Goal: Information Seeking & Learning: Learn about a topic

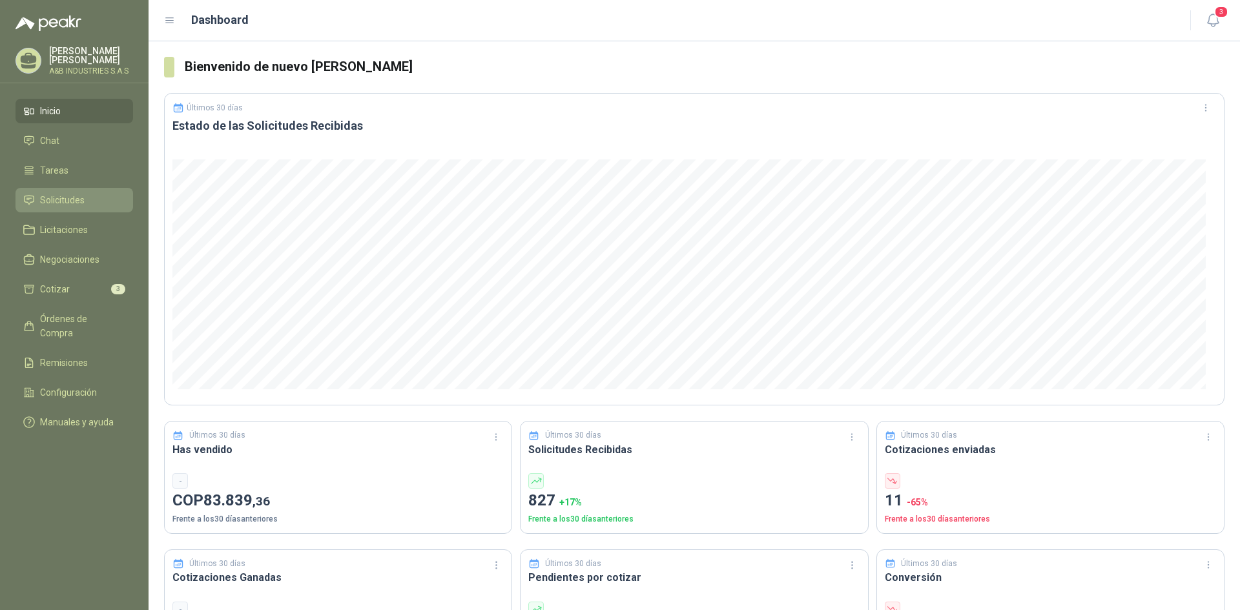
click at [65, 208] on link "Solicitudes" at bounding box center [74, 200] width 118 height 25
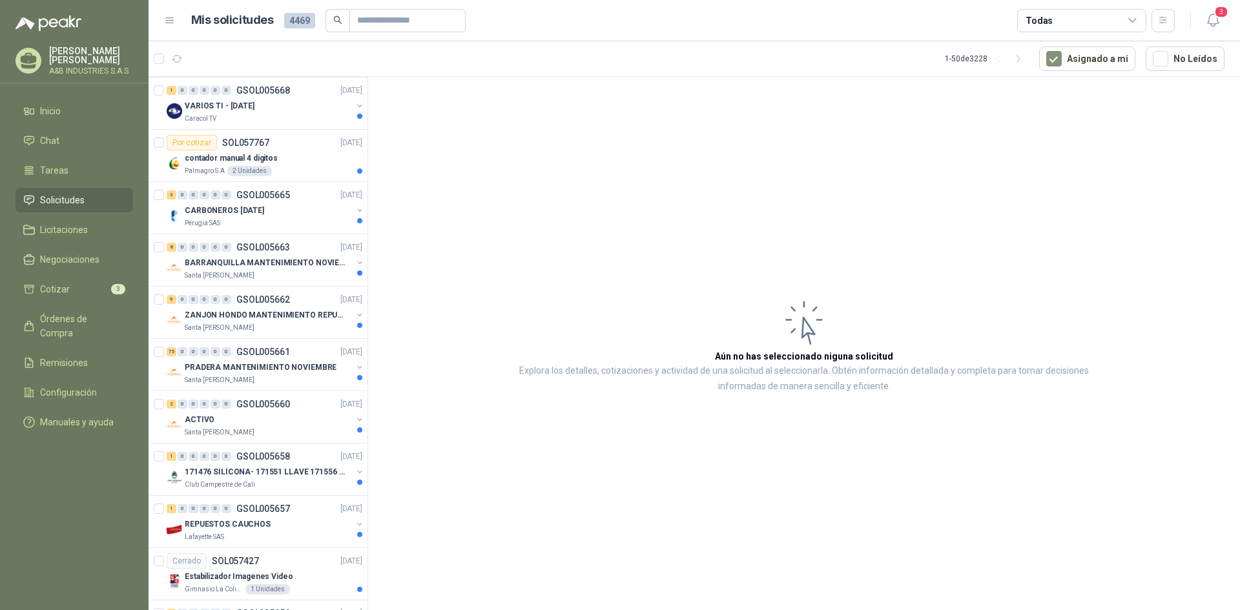
scroll to position [1485, 0]
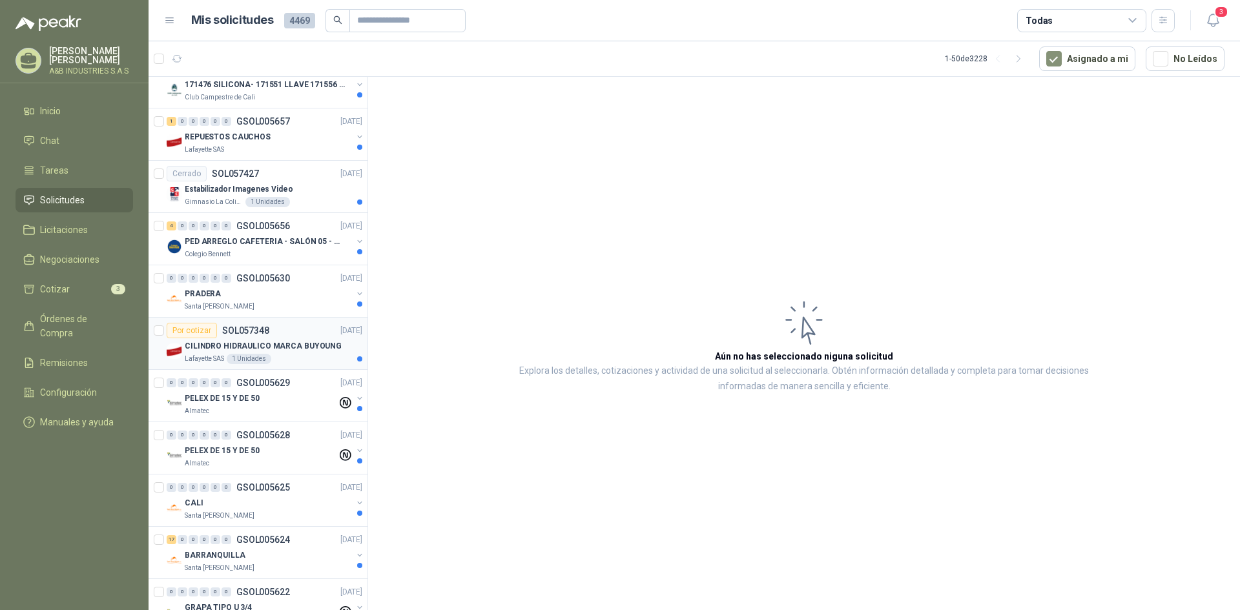
click at [299, 346] on p "CILINDRO HIDRAULICO MARCA BUYOUNG" at bounding box center [263, 346] width 157 height 12
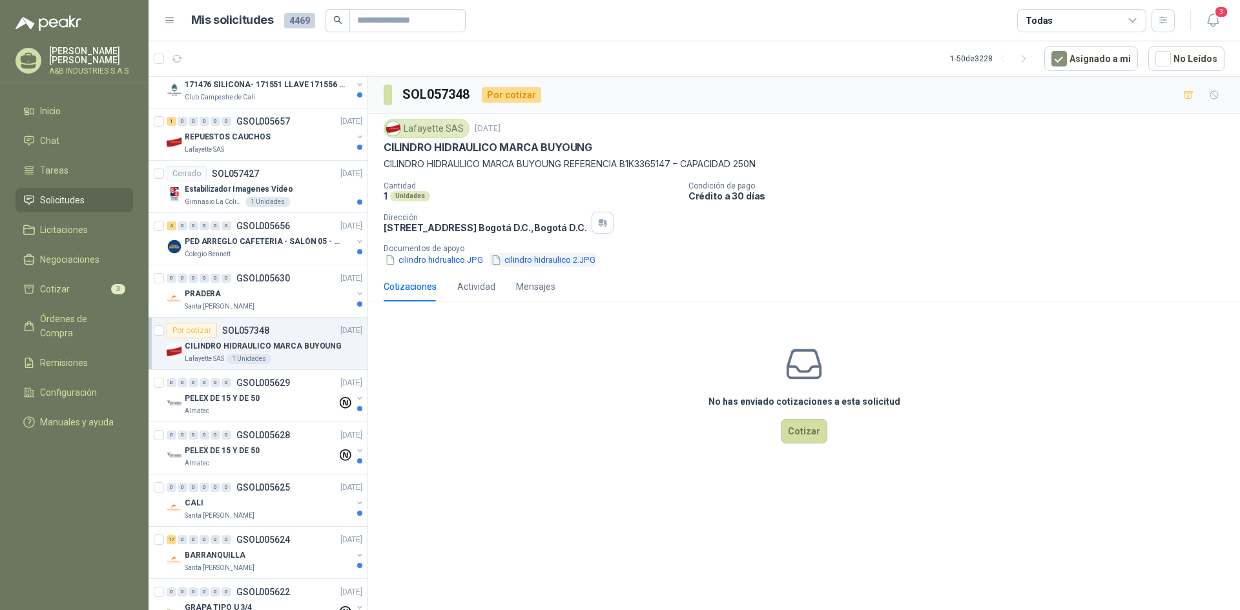
click at [544, 262] on button "cilindro hidraulico 2.JPG" at bounding box center [542, 260] width 107 height 14
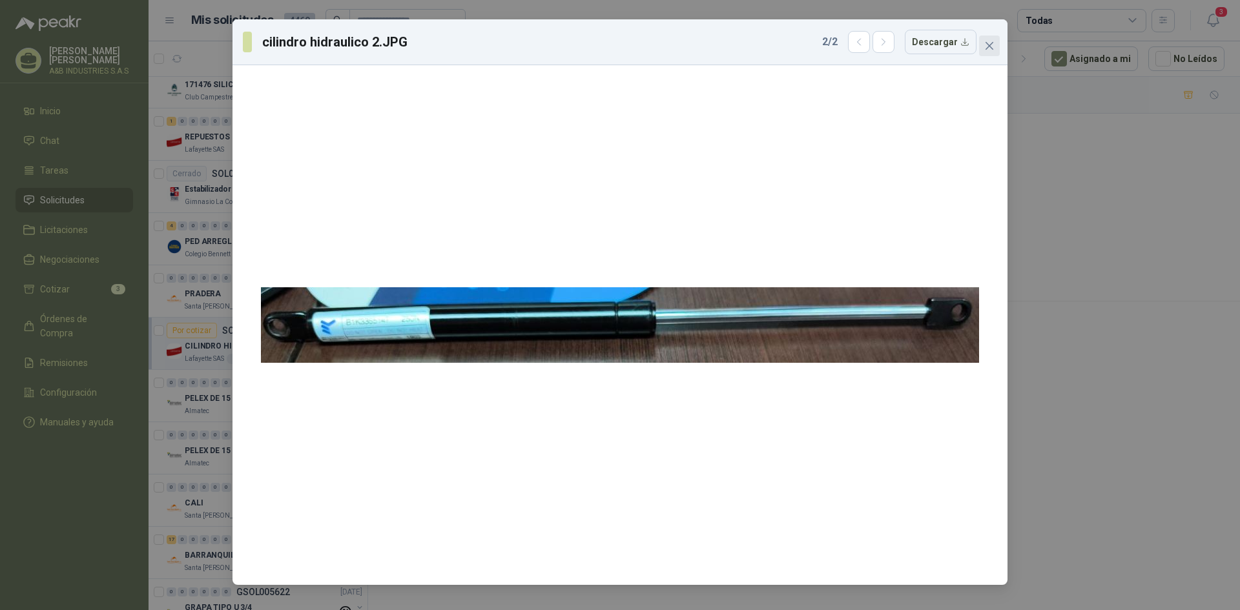
click at [989, 48] on icon "close" at bounding box center [989, 46] width 10 height 10
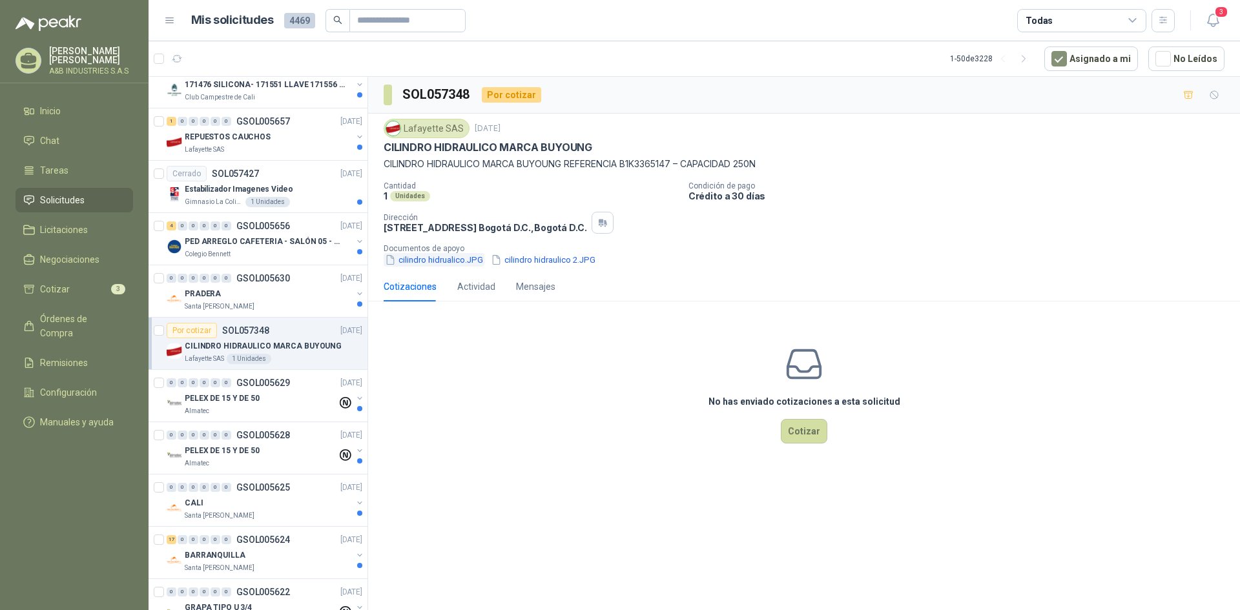
click at [426, 258] on button "cilindro hidrualico.JPG" at bounding box center [434, 260] width 101 height 14
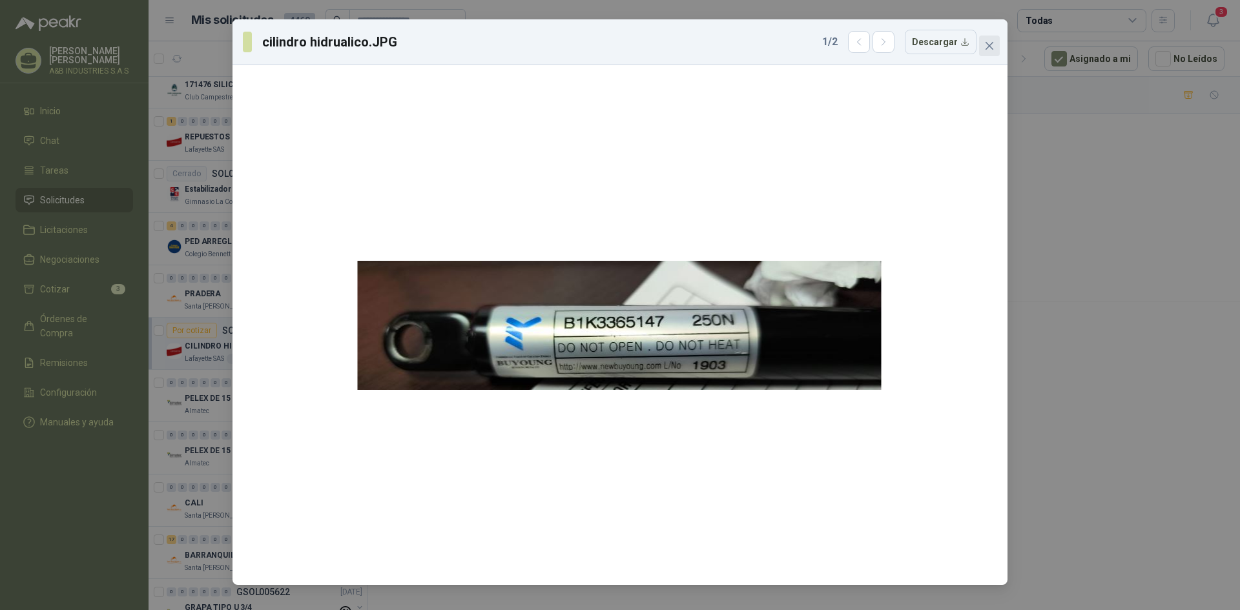
click at [992, 42] on icon "close" at bounding box center [989, 46] width 10 height 10
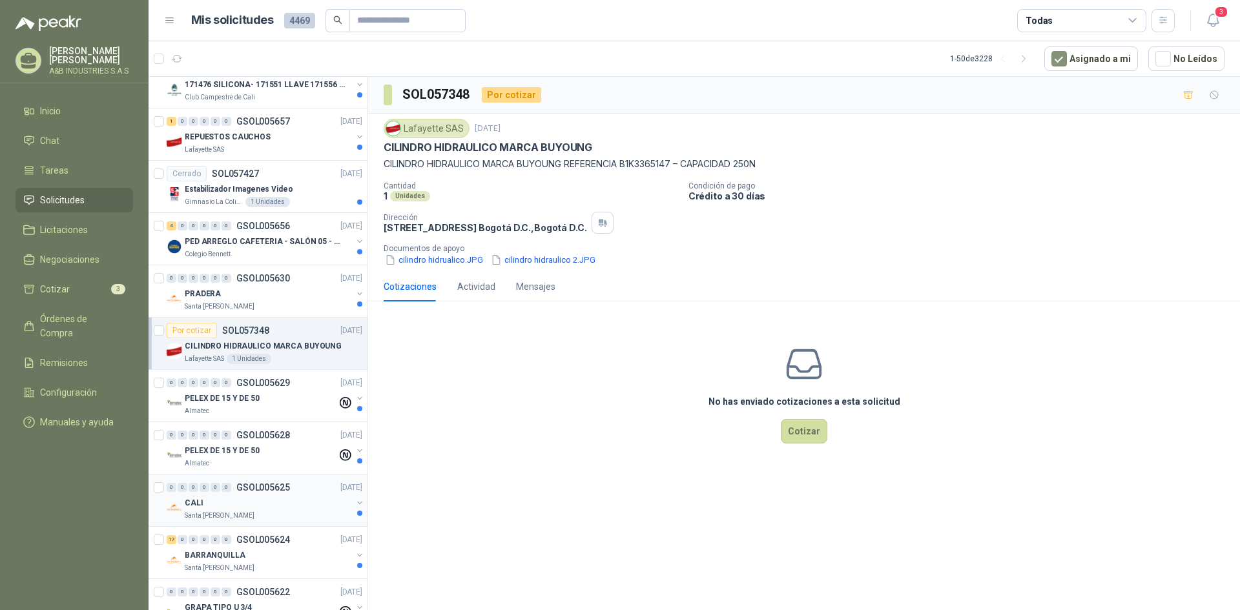
scroll to position [1679, 0]
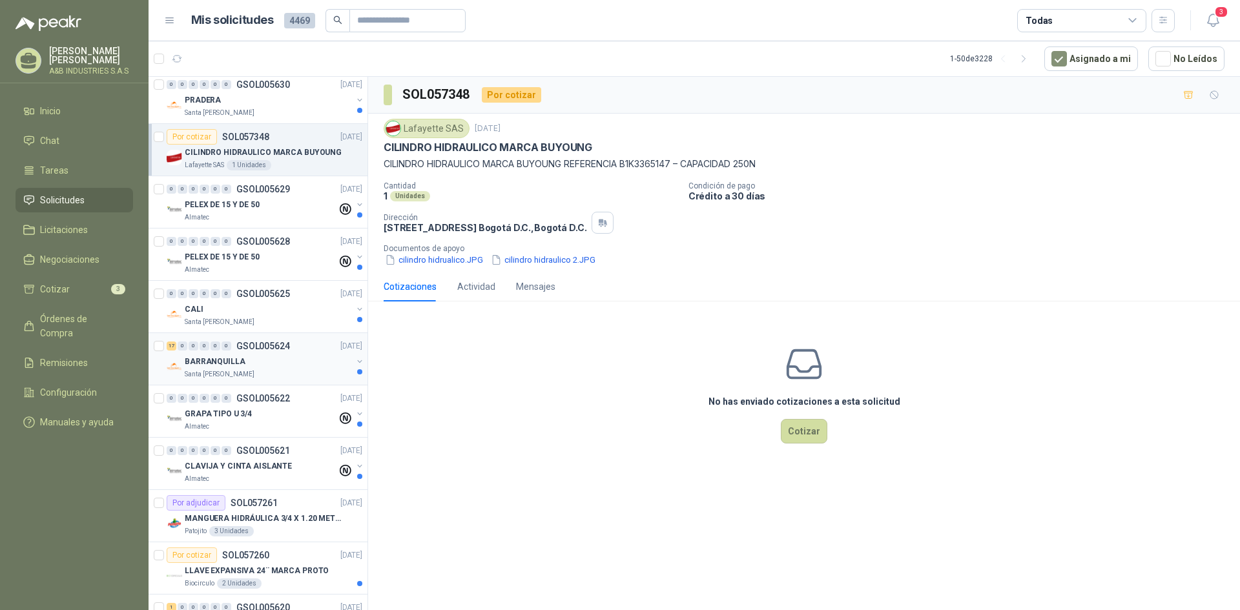
click at [260, 363] on div "BARRANQUILLA" at bounding box center [268, 361] width 167 height 15
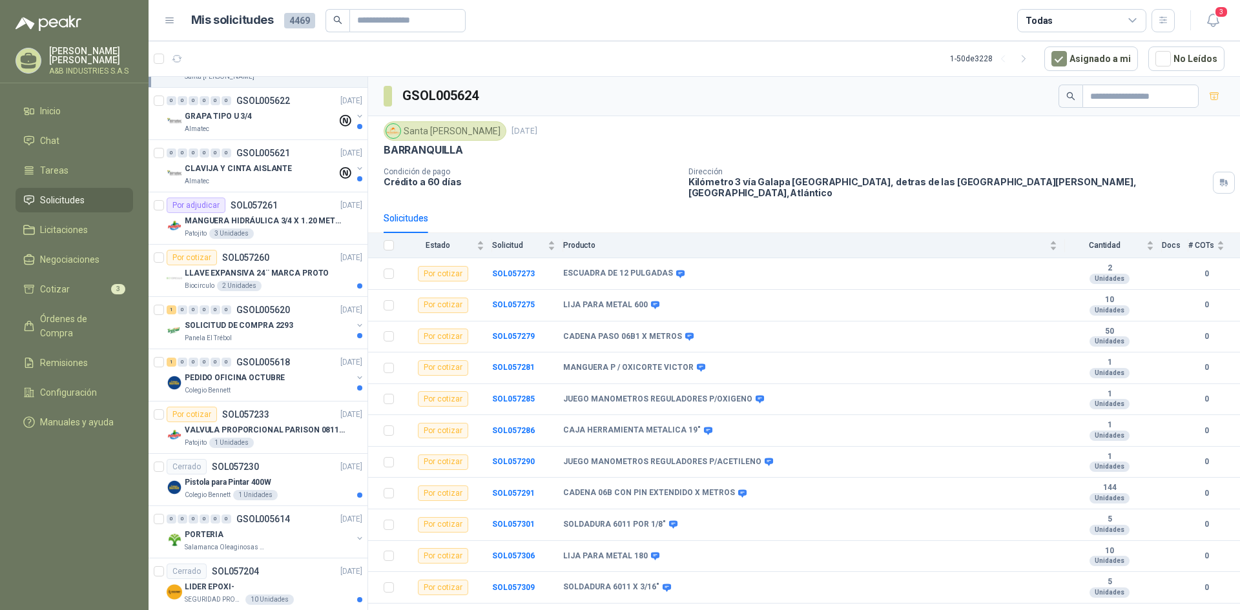
scroll to position [2106, 0]
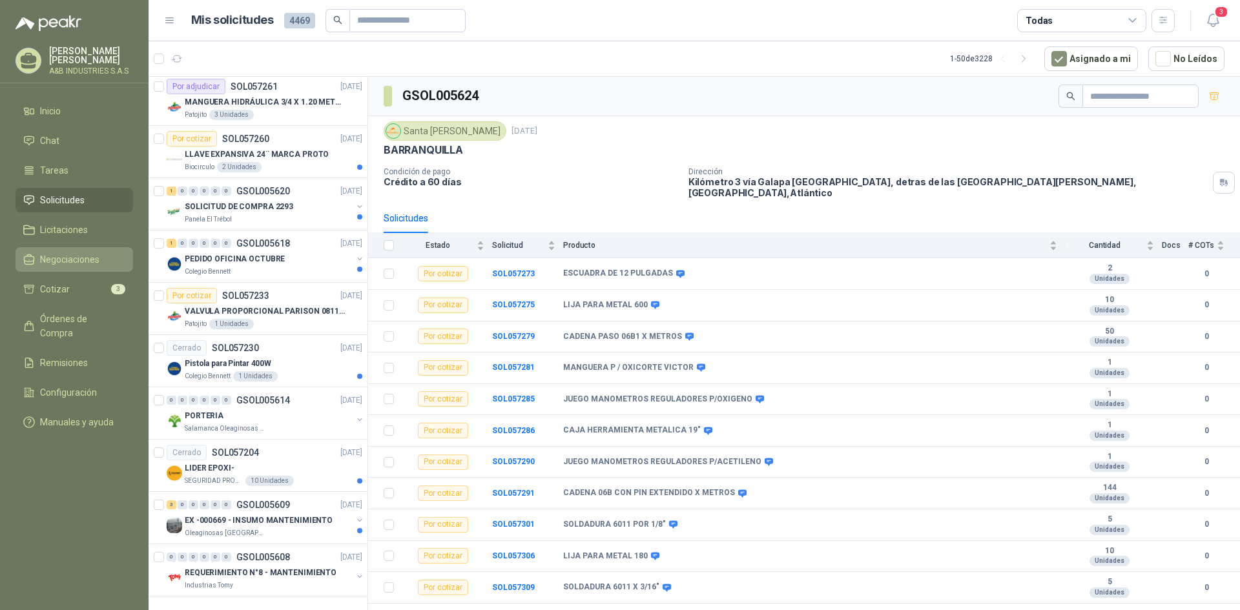
click at [57, 261] on span "Negociaciones" at bounding box center [69, 259] width 59 height 14
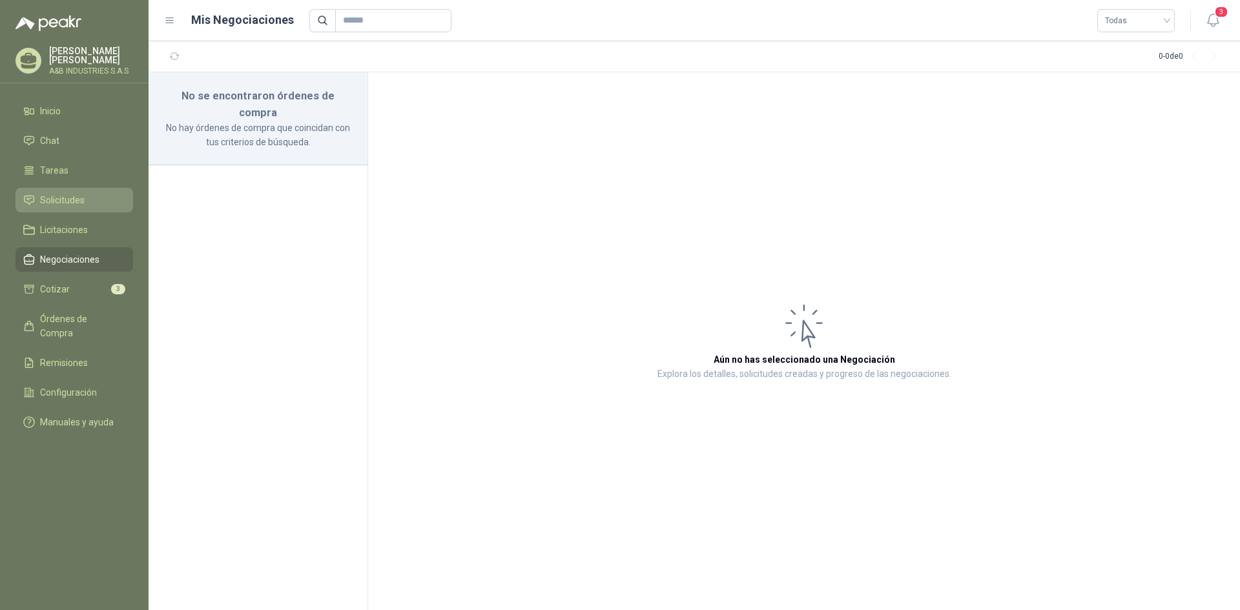
click at [76, 196] on span "Solicitudes" at bounding box center [62, 200] width 45 height 14
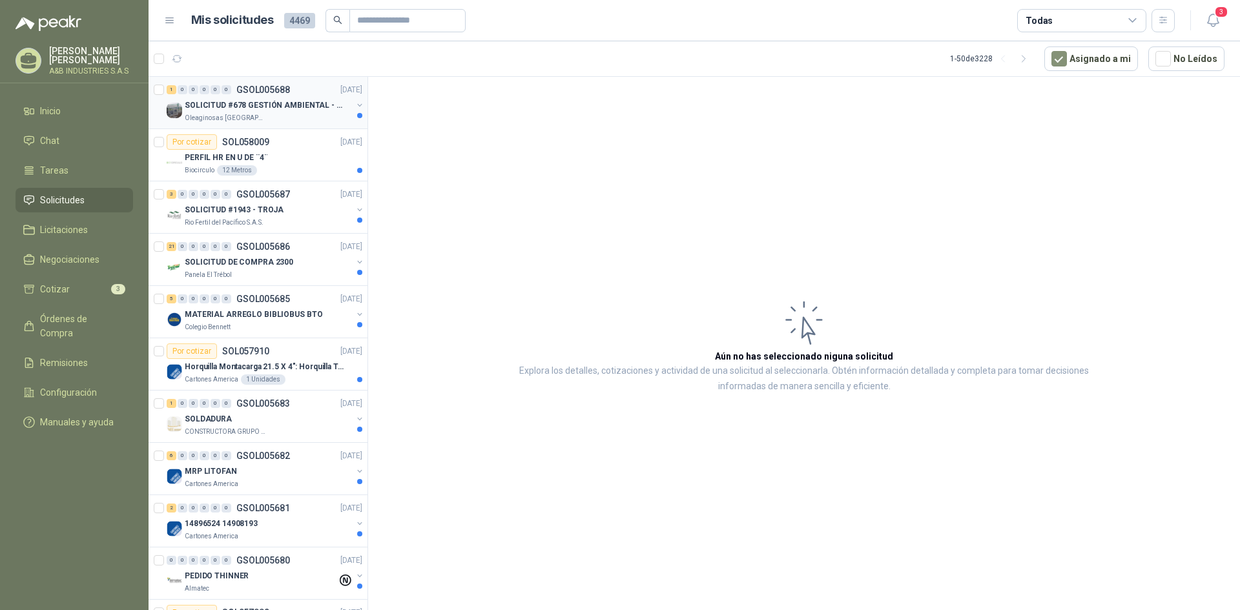
click at [250, 103] on p "SOLICITUD #678 GESTIÓN AMBIENTAL - TUMACO" at bounding box center [265, 105] width 161 height 12
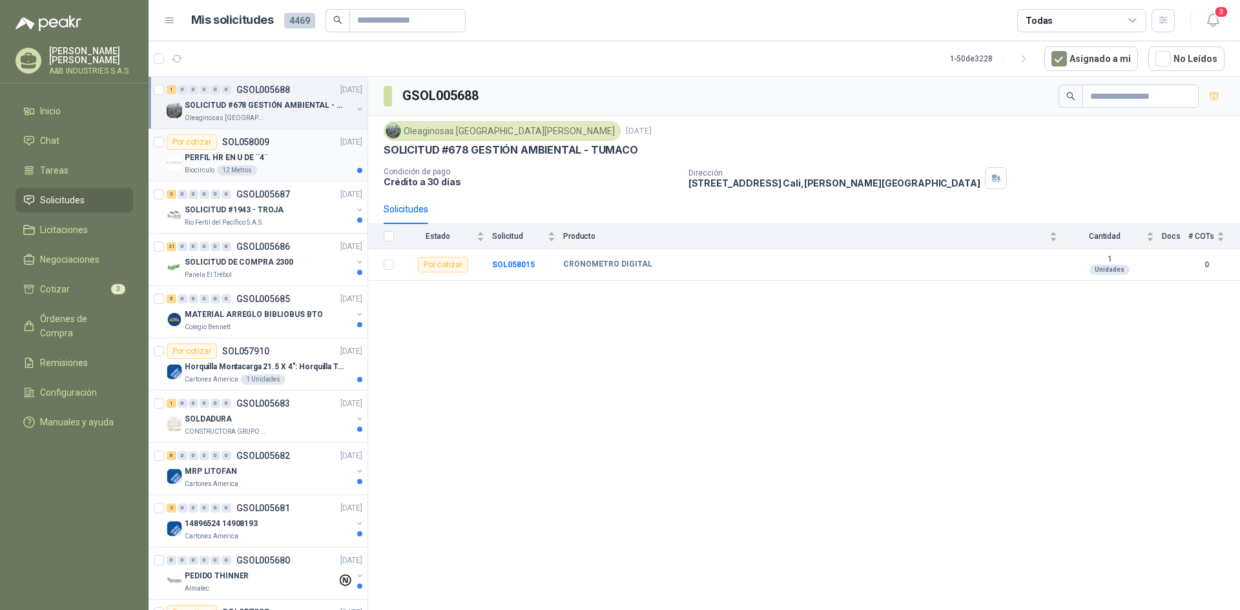
click at [279, 169] on div "Biocirculo 12 Metros" at bounding box center [274, 170] width 178 height 10
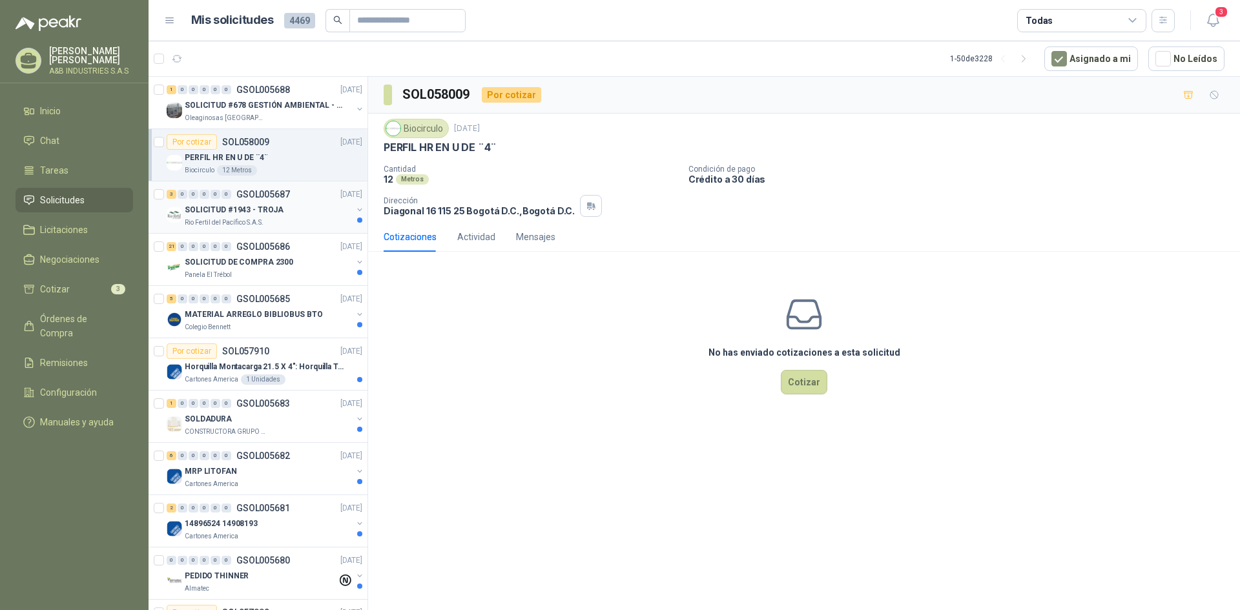
click at [272, 203] on div "SOLICITUD #1943 - TROJA" at bounding box center [268, 209] width 167 height 15
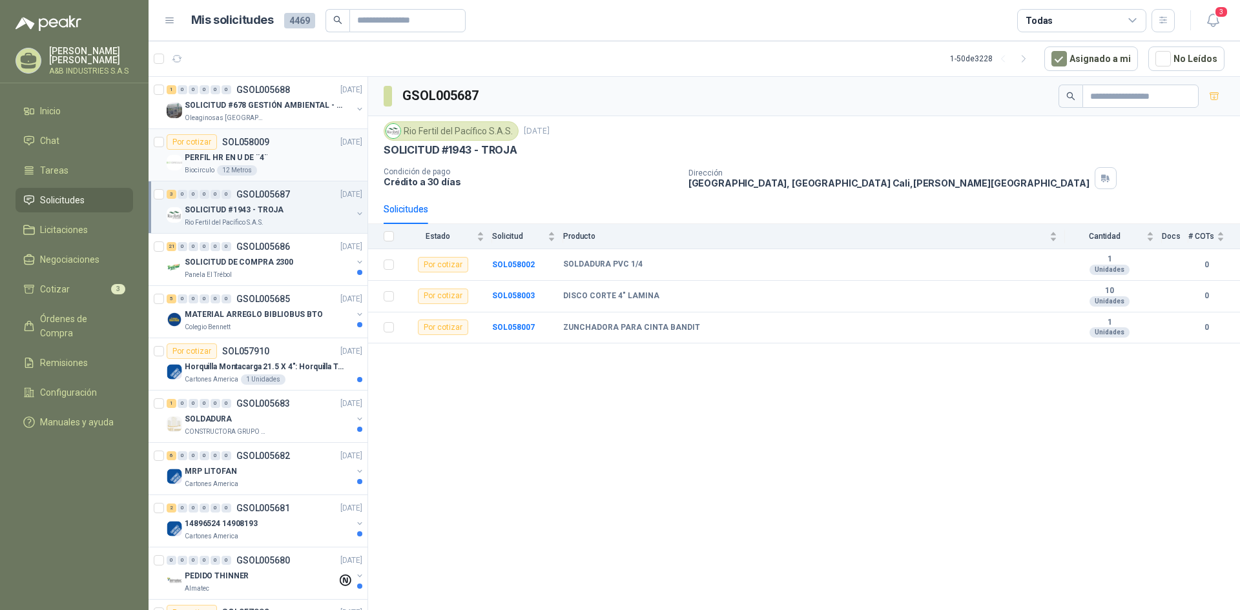
scroll to position [65, 0]
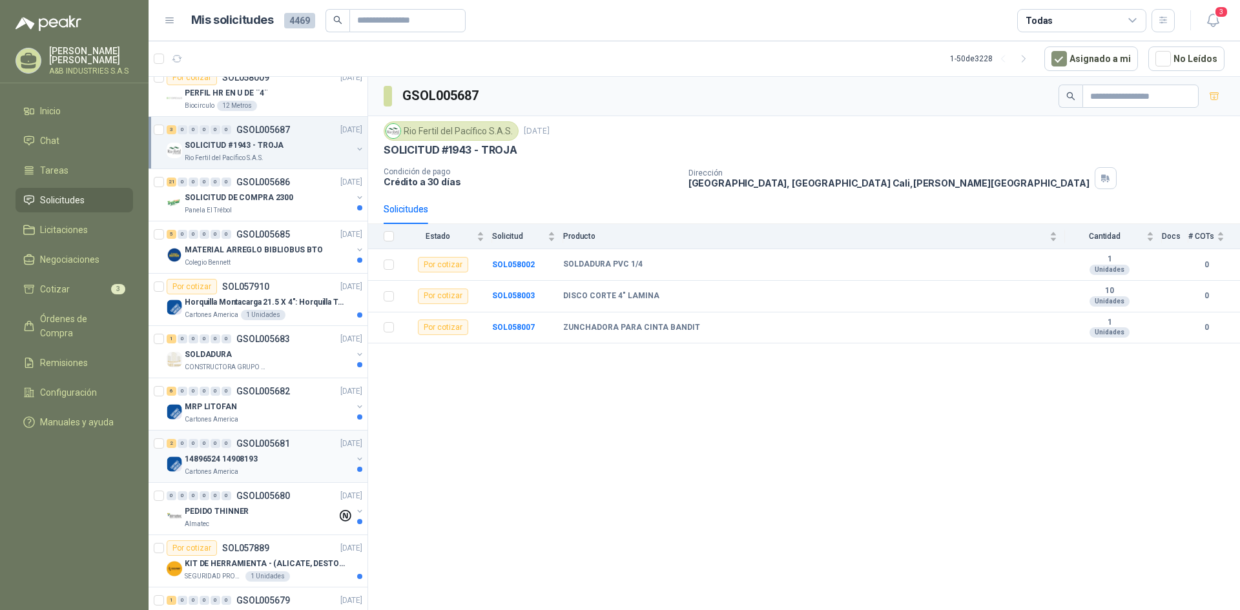
click at [247, 469] on div "Cartones America" at bounding box center [268, 472] width 167 height 10
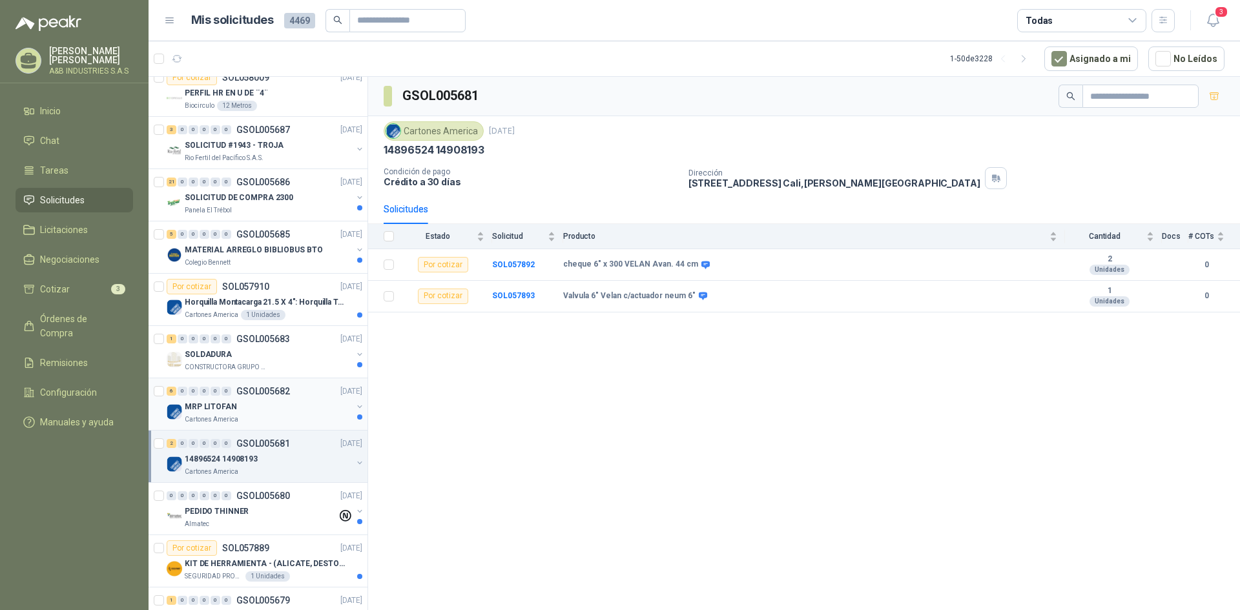
click at [301, 413] on div "MRP LITOFAN" at bounding box center [268, 406] width 167 height 15
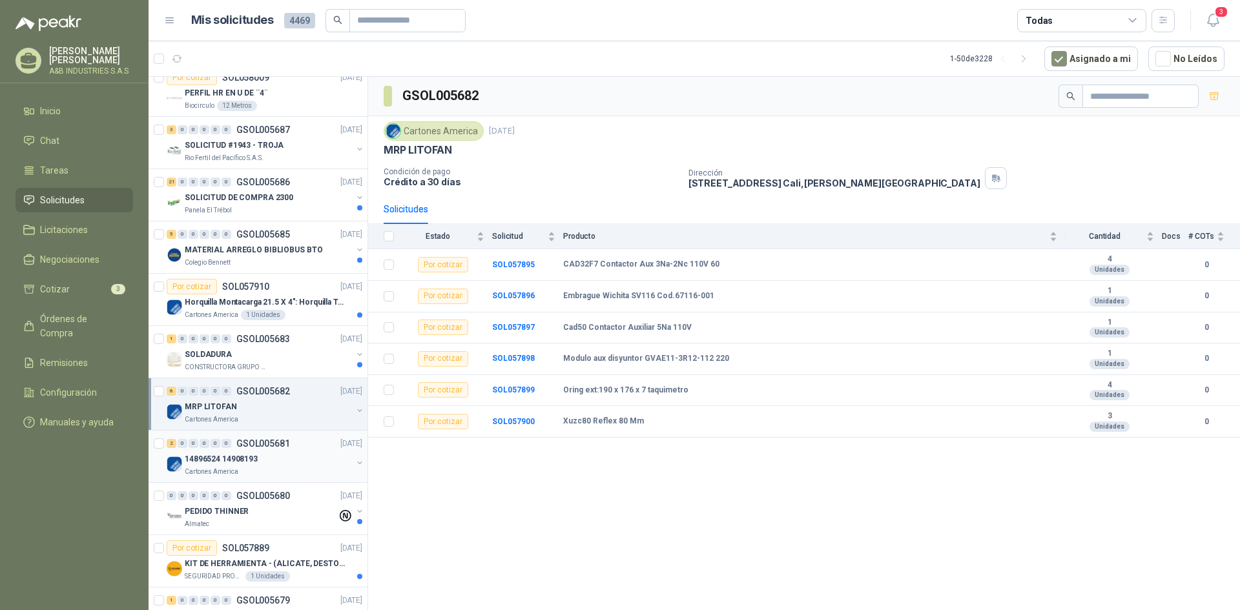
click at [258, 459] on div "14896524 14908193" at bounding box center [268, 458] width 167 height 15
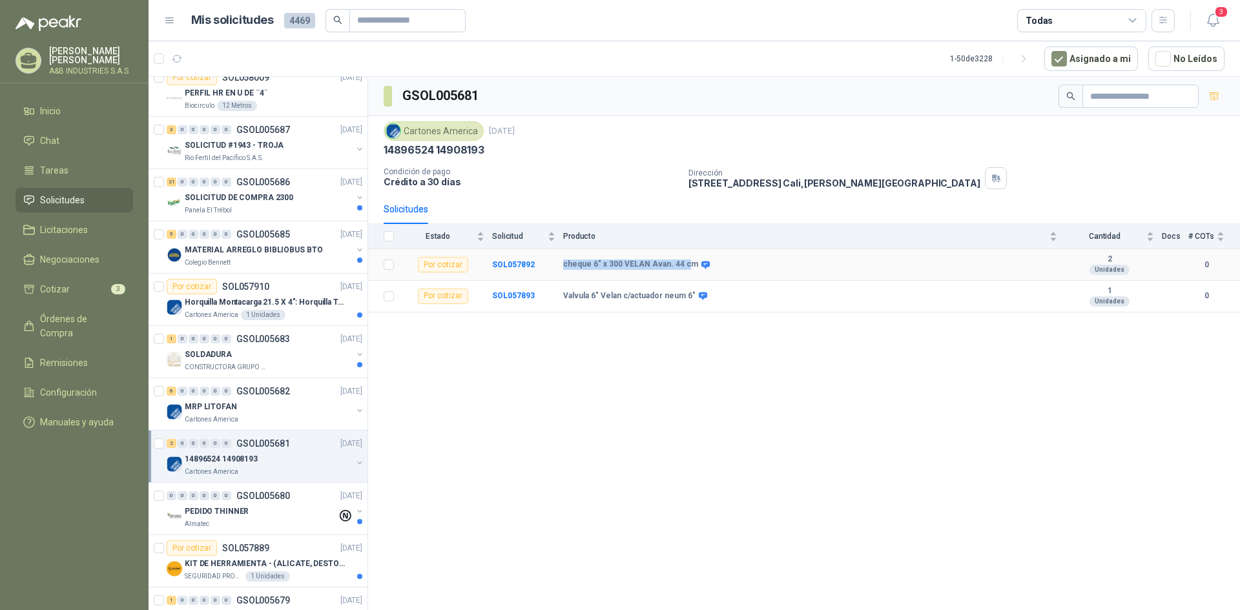
drag, startPoint x: 559, startPoint y: 265, endPoint x: 685, endPoint y: 263, distance: 125.9
click at [685, 263] on tr "Por cotizar SOL057892 cheque 6" x 300 VELAN Avan. 44 cm 2 Unidades 0" at bounding box center [804, 265] width 872 height 32
click at [556, 331] on div "GSOL005681 Cartones America [DATE] 14896524 14908193 Condición de pago Crédito …" at bounding box center [804, 346] width 872 height 538
drag, startPoint x: 561, startPoint y: 293, endPoint x: 691, endPoint y: 290, distance: 129.8
click at [691, 290] on tr "Por cotizar SOL057893 Valvula 6" Velan c/actuador neum 6" 1 Unidades 0" at bounding box center [804, 297] width 872 height 32
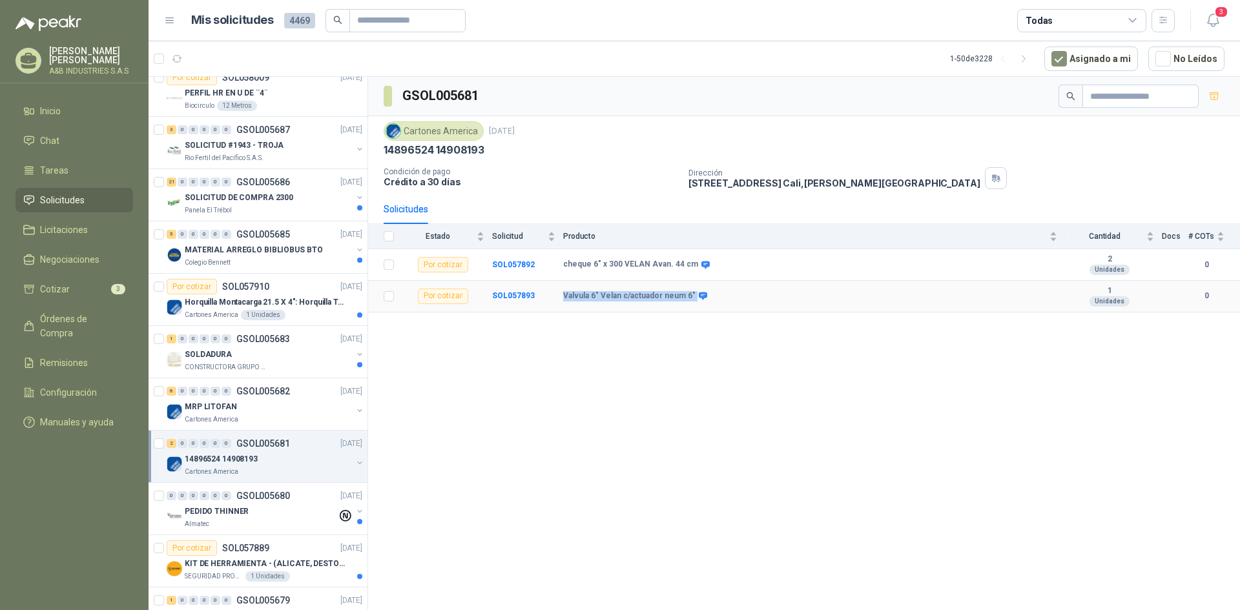
click at [691, 290] on td "Valvula 6" Velan c/actuador neum 6"" at bounding box center [814, 297] width 502 height 32
drag, startPoint x: 563, startPoint y: 293, endPoint x: 688, endPoint y: 292, distance: 125.3
click at [688, 292] on b "Valvula 6" Velan c/actuador neum 6"" at bounding box center [629, 296] width 132 height 10
drag, startPoint x: 687, startPoint y: 295, endPoint x: 561, endPoint y: 304, distance: 126.2
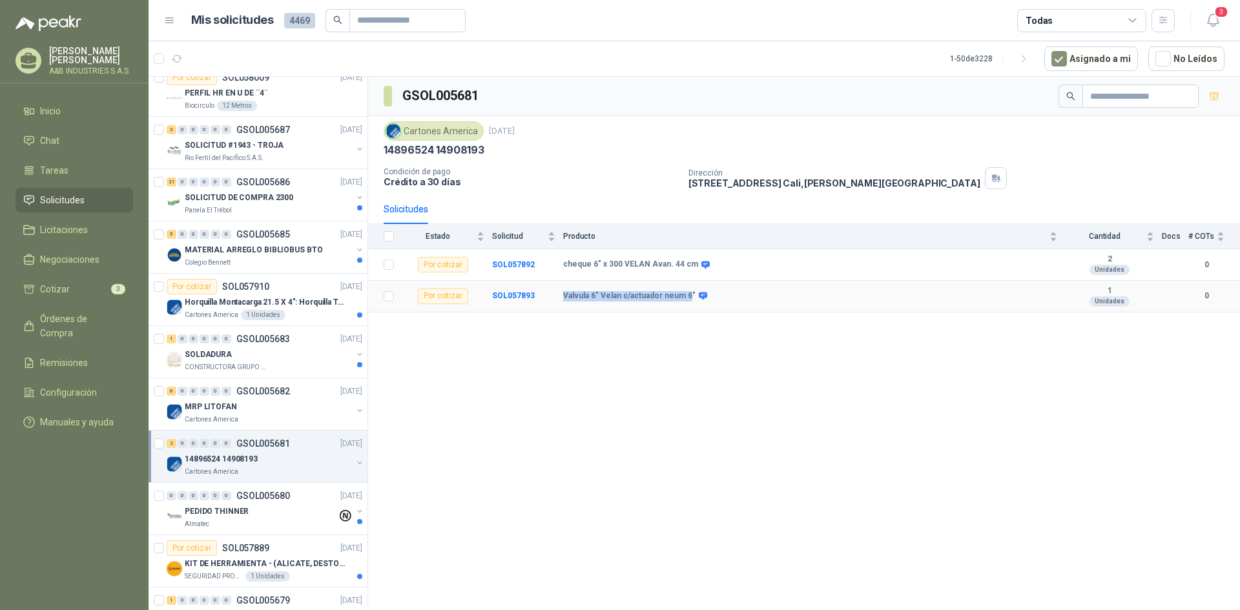
click at [561, 304] on tr "Por cotizar SOL057893 Valvula 6" Velan c/actuador neum 6" 1 Unidades 0" at bounding box center [804, 297] width 872 height 32
copy tr "Valvula 6" Velan c/actuador neum 6"
click at [612, 381] on div "GSOL005681 Cartones America [DATE] 14896524 14908193 Condición de pago Crédito …" at bounding box center [804, 346] width 872 height 538
drag, startPoint x: 561, startPoint y: 265, endPoint x: 692, endPoint y: 266, distance: 130.4
click at [692, 266] on tr "Por cotizar SOL057892 cheque 6" x 300 VELAN Avan. 44 cm 2 Unidades 0" at bounding box center [804, 265] width 872 height 32
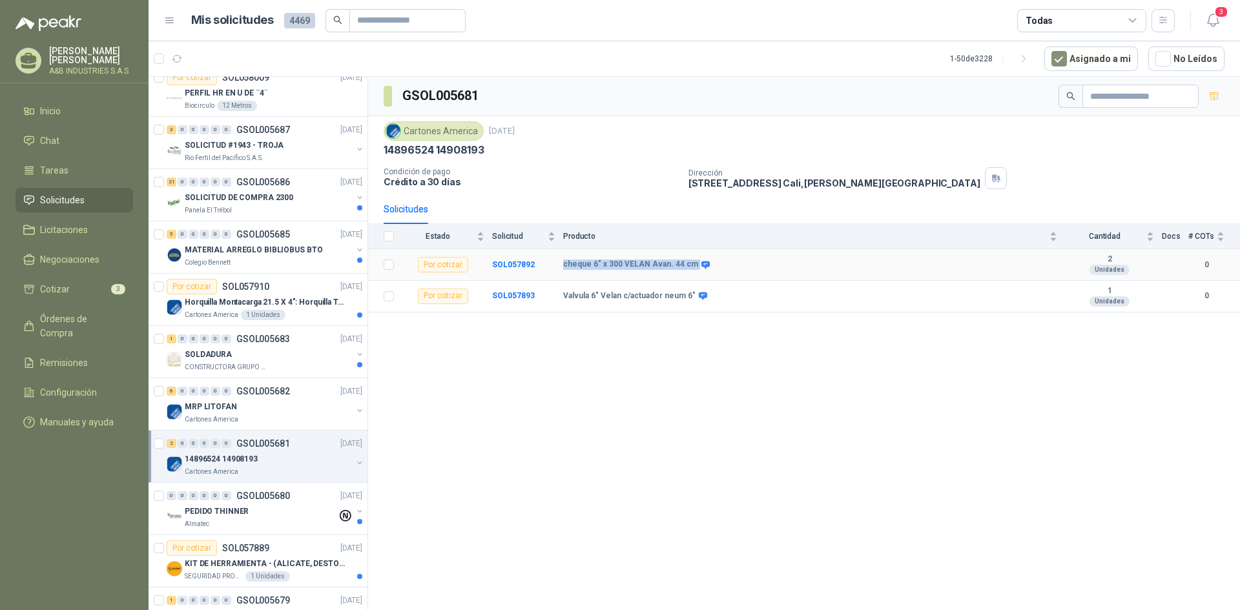
click at [698, 266] on span at bounding box center [703, 265] width 10 height 10
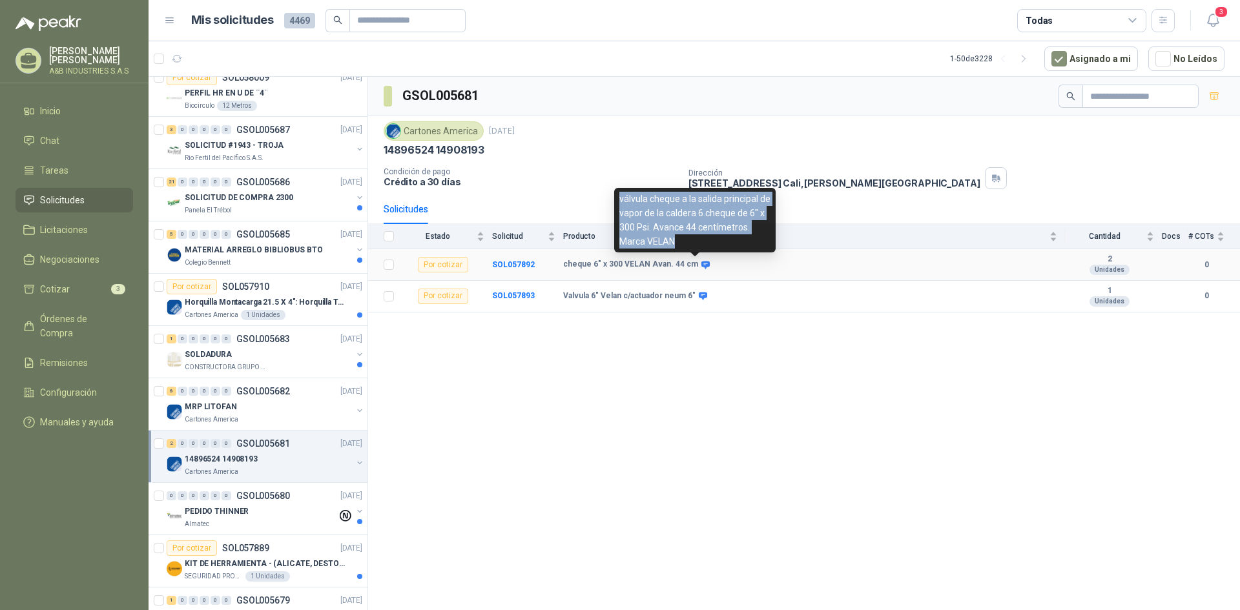
drag, startPoint x: 618, startPoint y: 199, endPoint x: 701, endPoint y: 243, distance: 94.5
click at [701, 243] on div "válvula cheque a la salida principal de vapor de la caldera 6.cheque de 6" x 30…" at bounding box center [694, 220] width 161 height 65
copy div "válvula cheque a la salida principal de vapor de la caldera 6.cheque de 6" x 30…"
click at [701, 263] on icon at bounding box center [705, 265] width 8 height 8
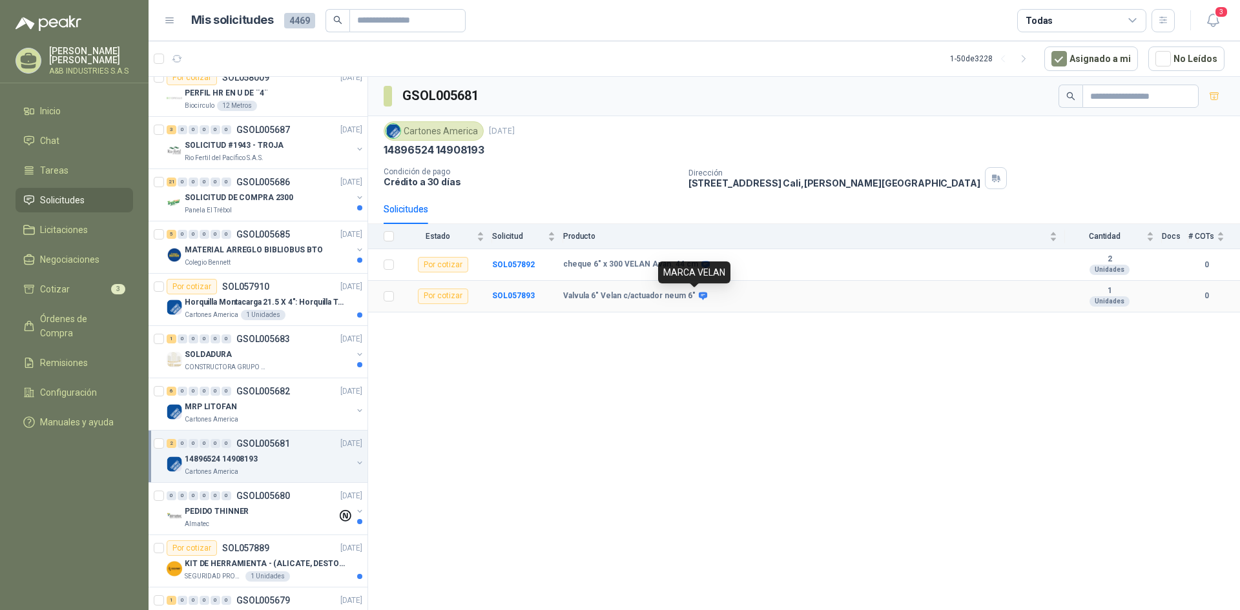
click at [698, 299] on icon at bounding box center [703, 296] width 10 height 10
click at [698, 298] on icon at bounding box center [703, 296] width 10 height 10
click at [699, 295] on icon at bounding box center [703, 297] width 8 height 8
click at [650, 347] on div "GSOL005681 Cartones America [DATE] 14896524 14908193 Condición de pago Crédito …" at bounding box center [804, 346] width 872 height 538
click at [699, 294] on icon at bounding box center [703, 297] width 8 height 8
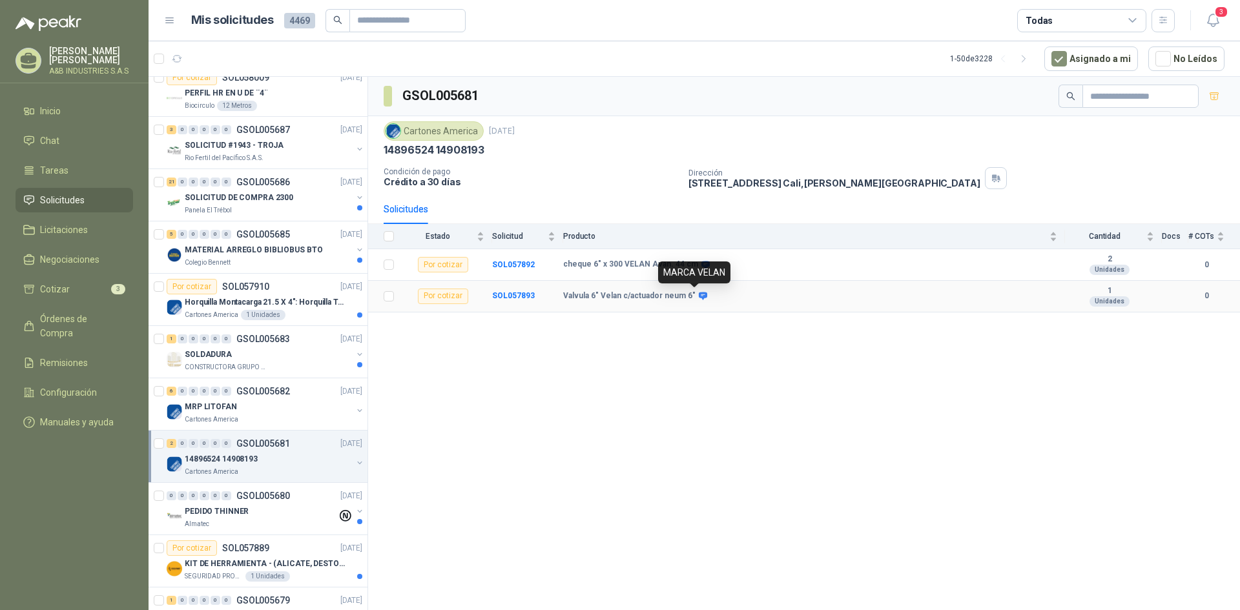
click at [699, 294] on icon at bounding box center [703, 297] width 8 height 8
click at [646, 342] on div "GSOL005681 Cartones America [DATE] 14896524 14908193 Condición de pago Crédito …" at bounding box center [804, 346] width 872 height 538
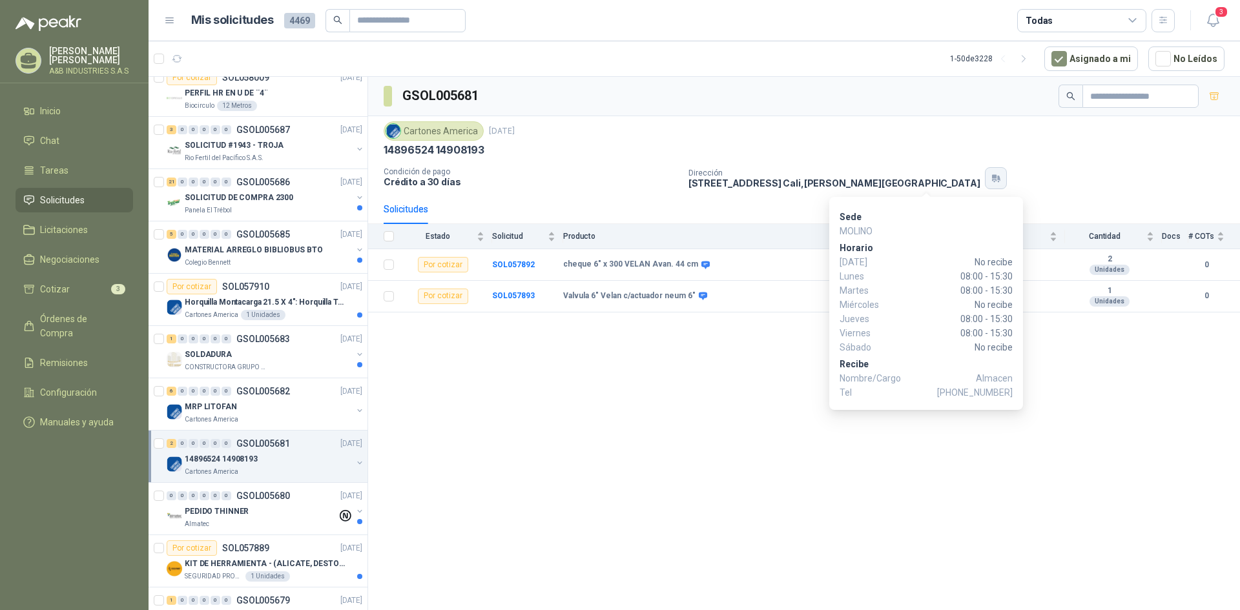
click at [991, 183] on icon "button" at bounding box center [996, 178] width 11 height 10
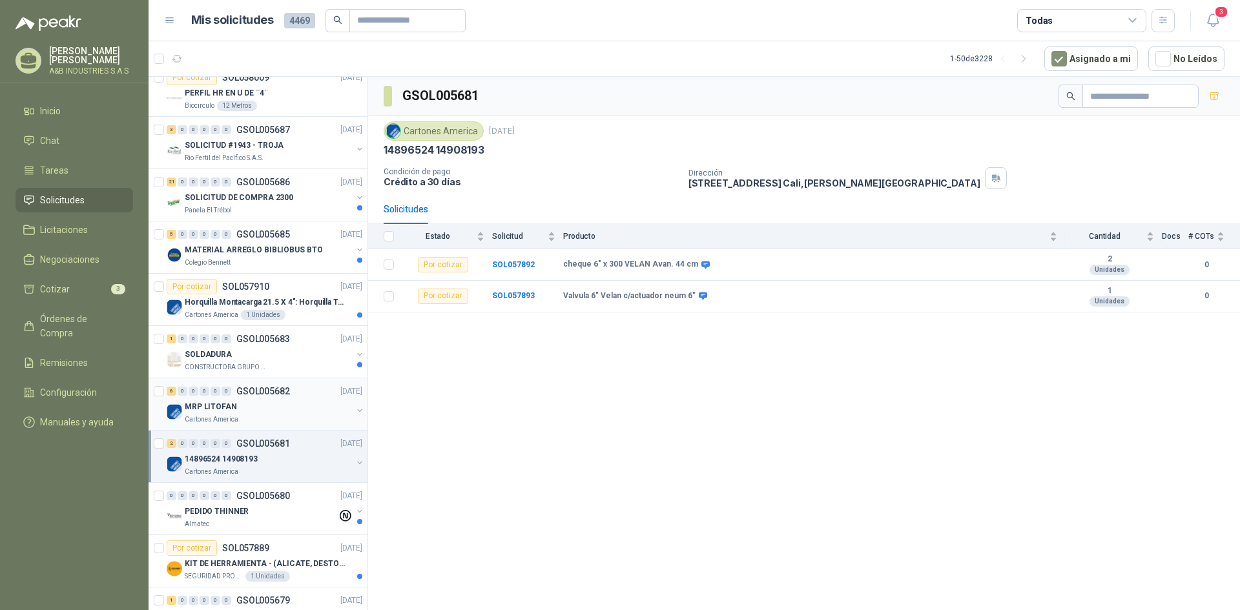
scroll to position [258, 0]
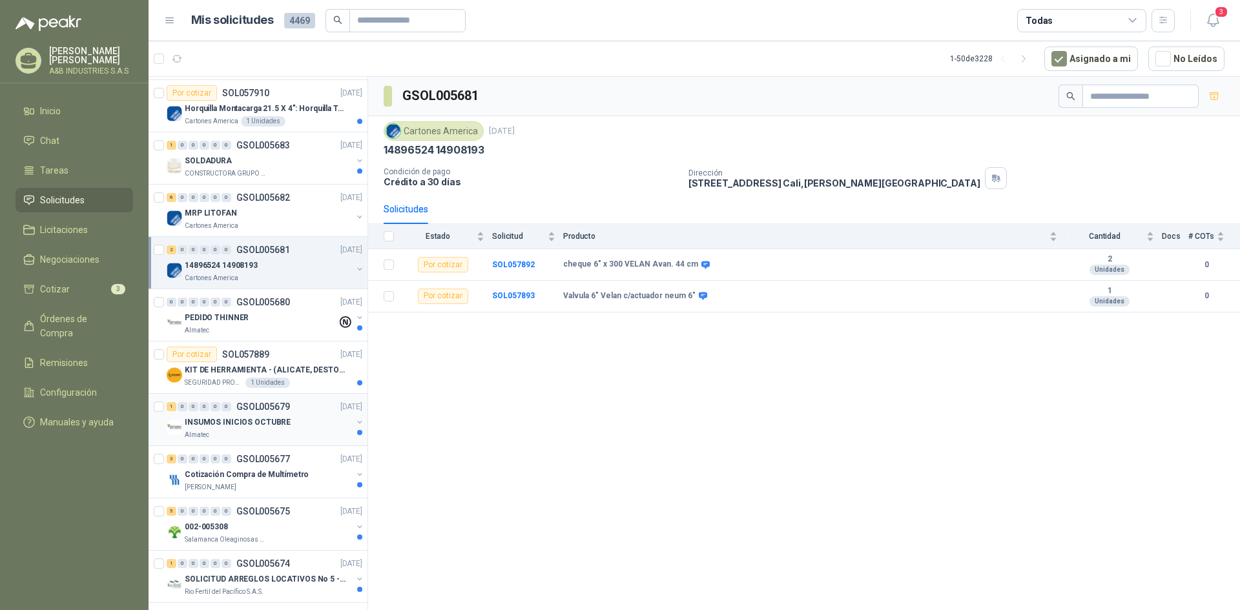
click at [259, 426] on p "INSUMOS INICIOS OCTUBRE" at bounding box center [238, 422] width 106 height 12
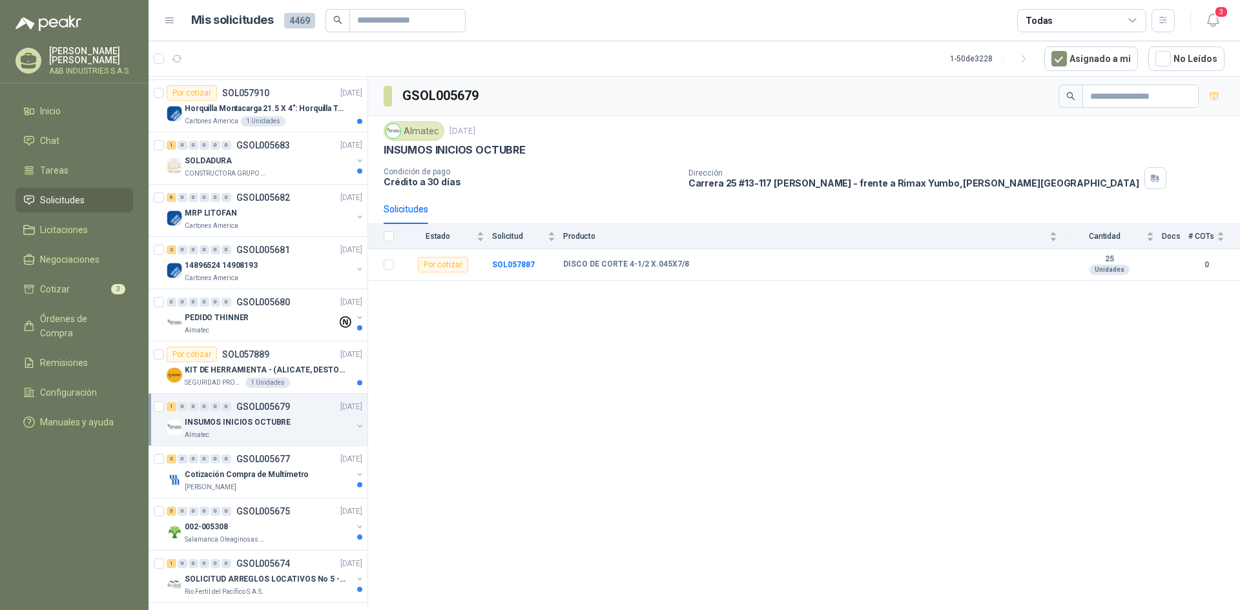
click at [408, 129] on div "Almatec" at bounding box center [414, 130] width 61 height 19
drag, startPoint x: 403, startPoint y: 130, endPoint x: 424, endPoint y: 130, distance: 20.7
click at [424, 130] on div "Almatec" at bounding box center [414, 130] width 61 height 19
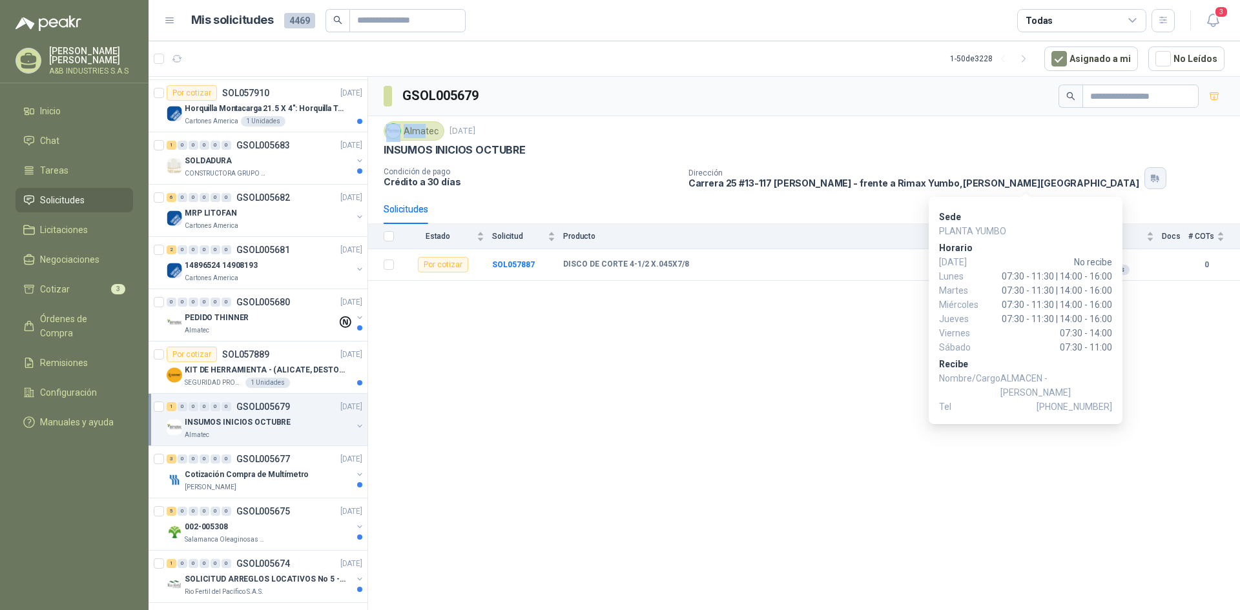
click at [1151, 177] on icon "button" at bounding box center [1153, 177] width 5 height 4
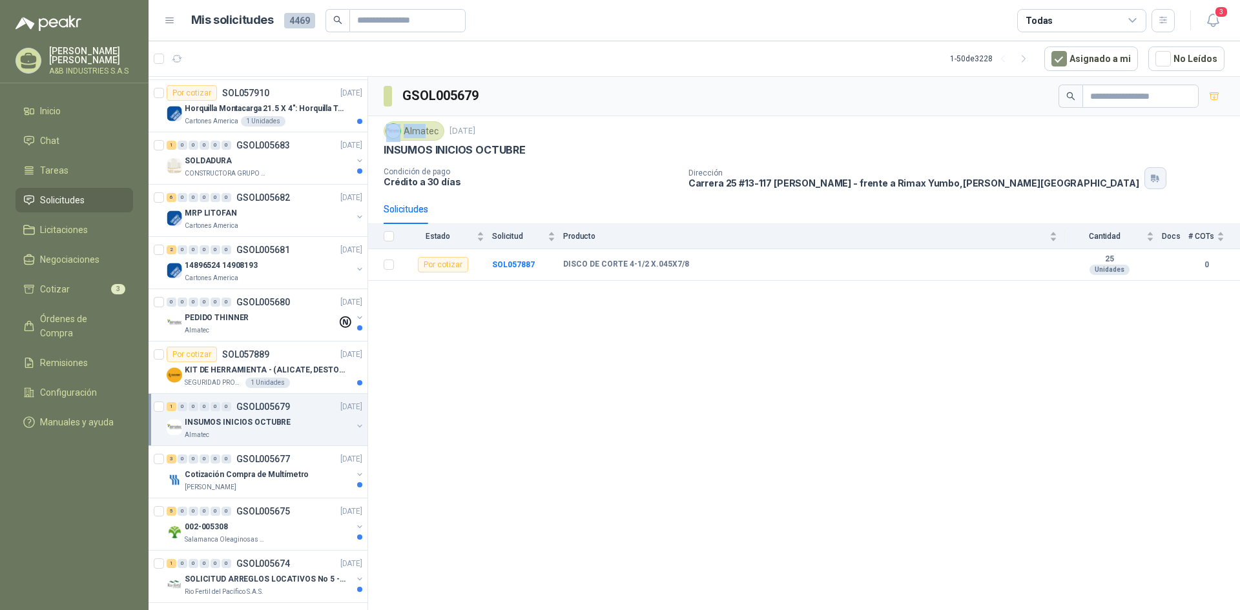
click at [1151, 177] on icon "button" at bounding box center [1153, 177] width 5 height 4
drag, startPoint x: 505, startPoint y: 372, endPoint x: 410, endPoint y: 255, distance: 150.6
click at [504, 372] on div "GSOL005679 Almatec [DATE] INSUMOS INICIOS OCTUBRE Condición de pago Crédito a 3…" at bounding box center [804, 346] width 872 height 538
drag, startPoint x: 403, startPoint y: 133, endPoint x: 437, endPoint y: 132, distance: 33.6
click at [437, 132] on div "Almatec" at bounding box center [414, 130] width 61 height 19
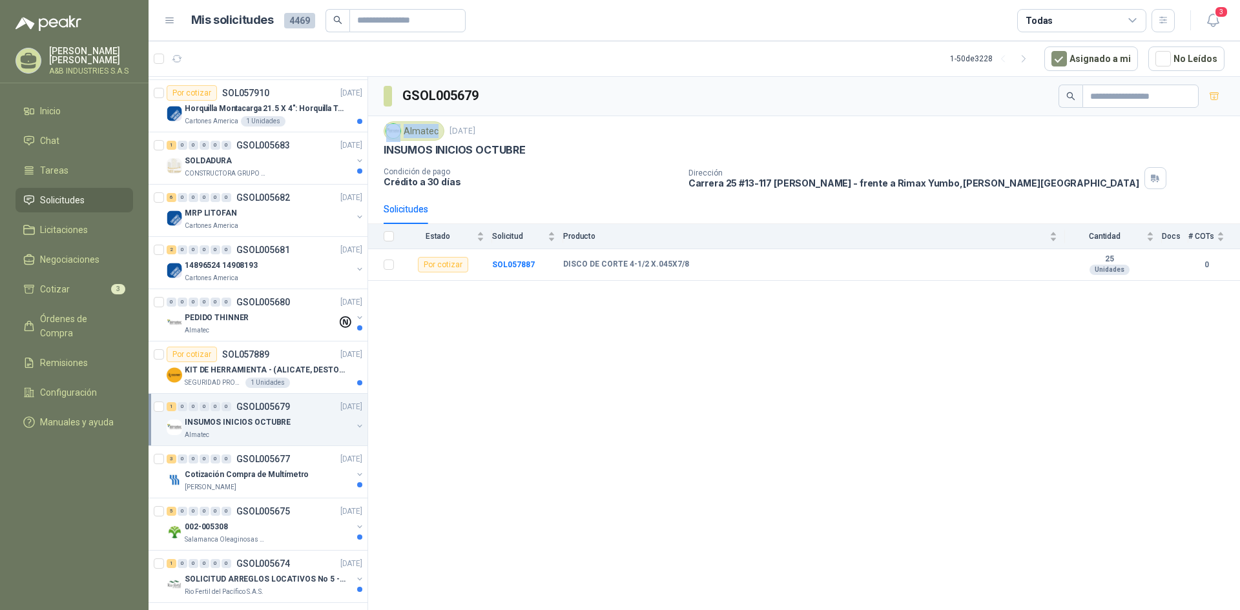
copy div "Almatec"
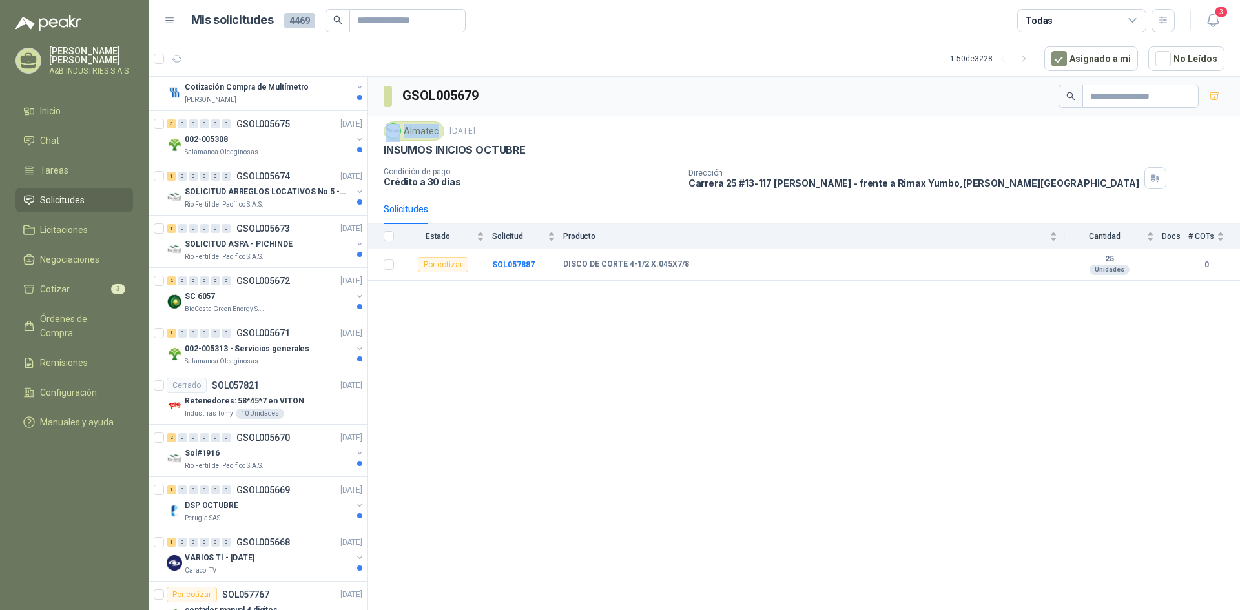
scroll to position [775, 0]
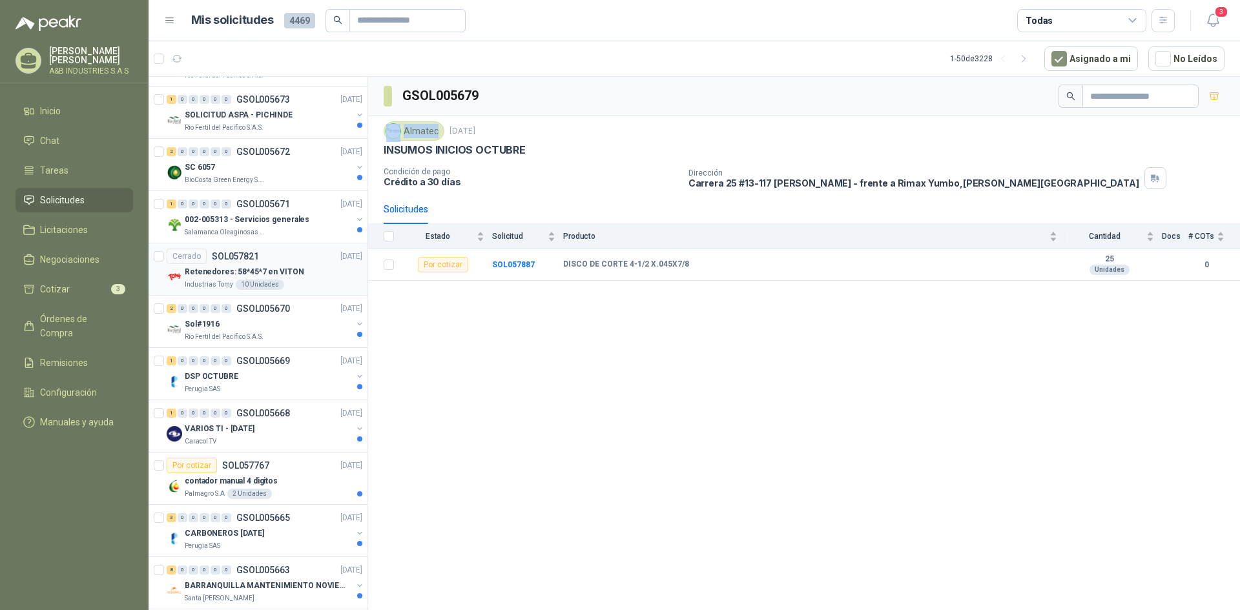
click at [305, 280] on div "Industrias Tomy 10 Unidades" at bounding box center [274, 285] width 178 height 10
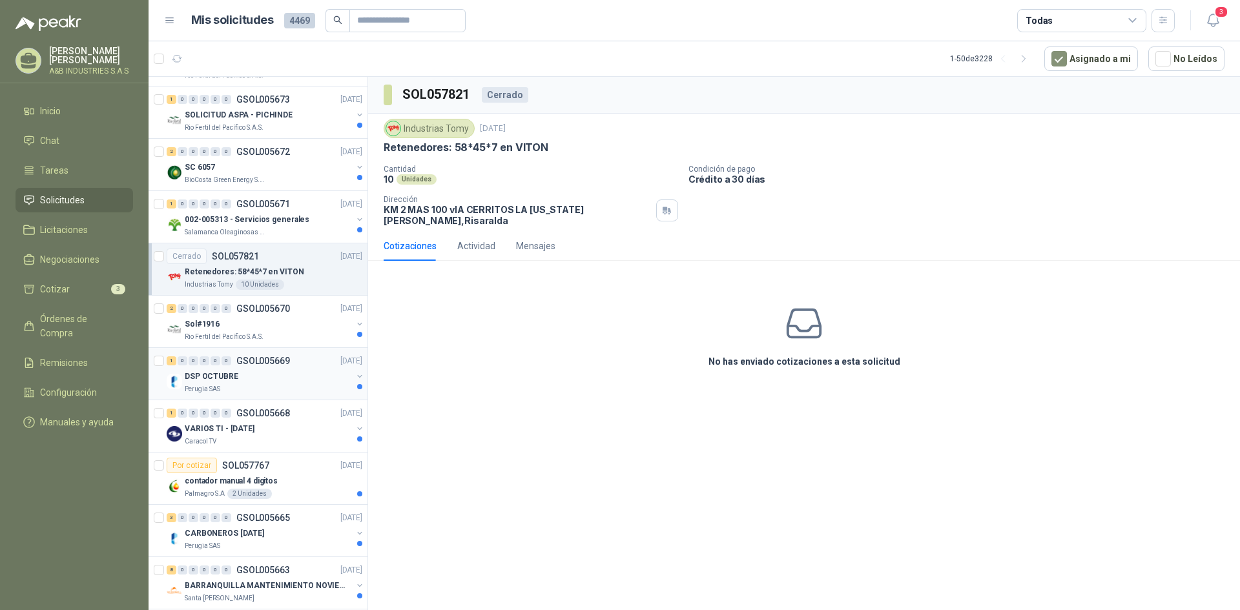
click at [267, 380] on div "DSP OCTUBRE" at bounding box center [268, 376] width 167 height 15
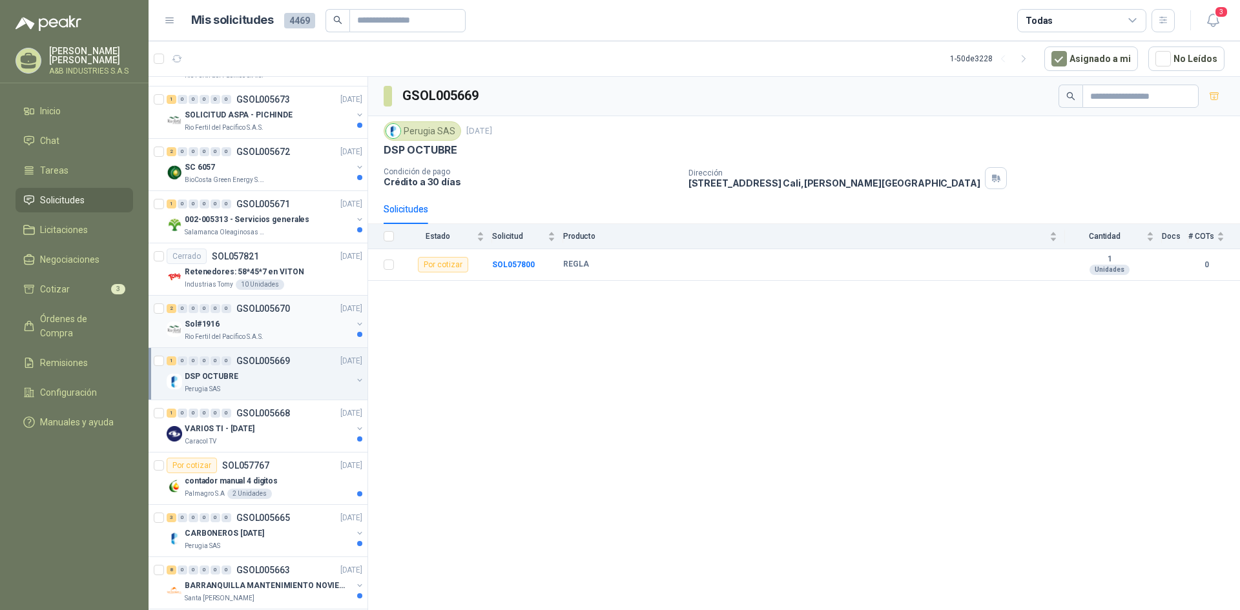
scroll to position [904, 0]
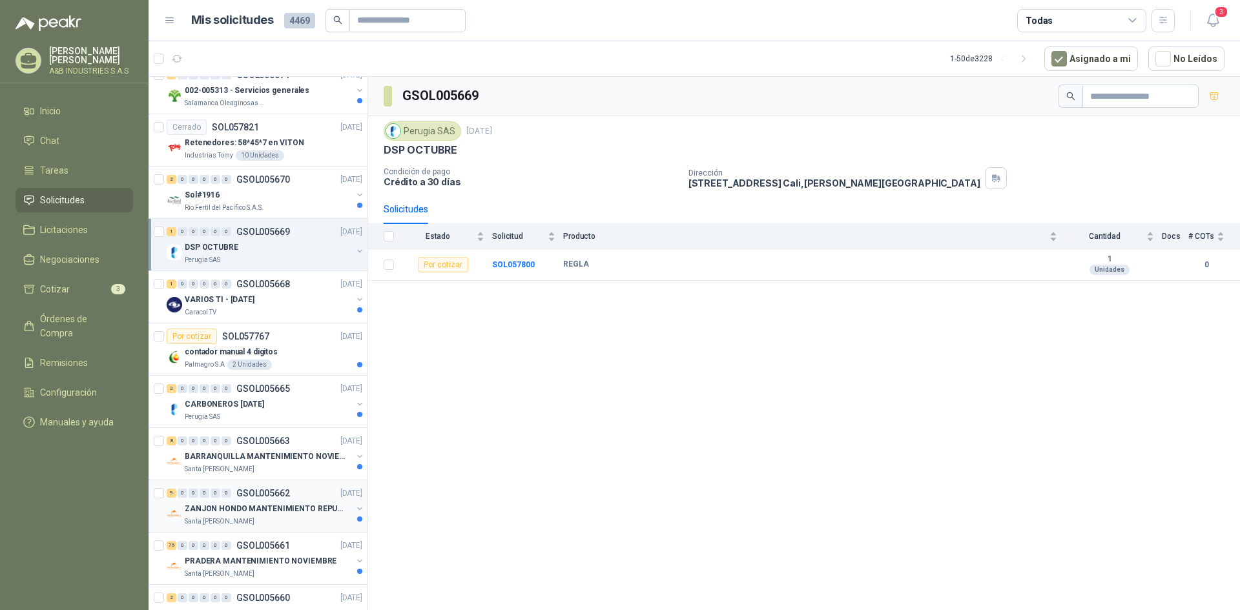
click at [292, 521] on div "Santa [PERSON_NAME]" at bounding box center [268, 522] width 167 height 10
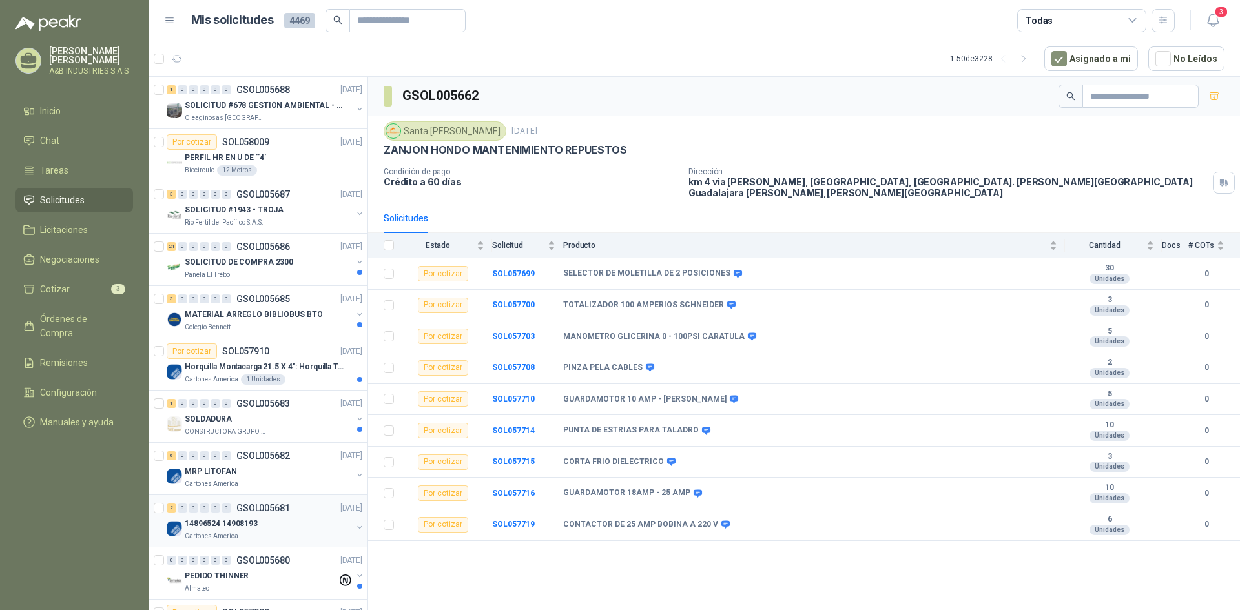
click at [229, 515] on div "2 0 0 0 0 0 GSOL005681 [DATE]" at bounding box center [266, 507] width 198 height 15
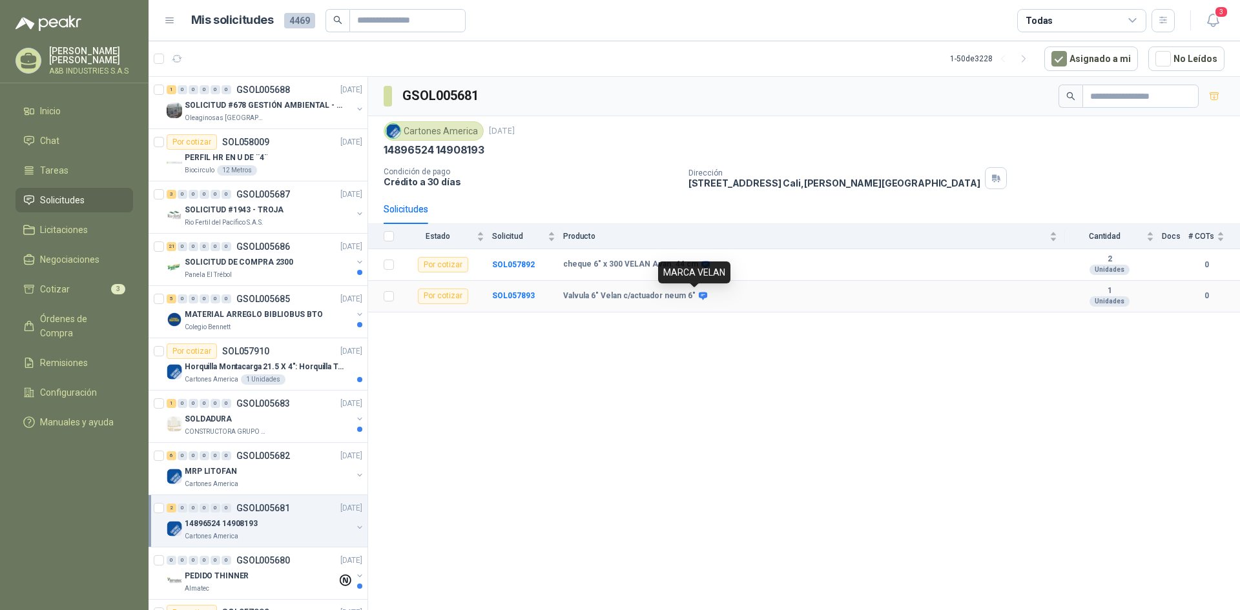
click at [701, 298] on icon at bounding box center [703, 296] width 10 height 10
click at [526, 369] on div "GSOL005681 Cartones America [DATE] 14896524 14908193 Condición de pago Crédito …" at bounding box center [804, 346] width 872 height 538
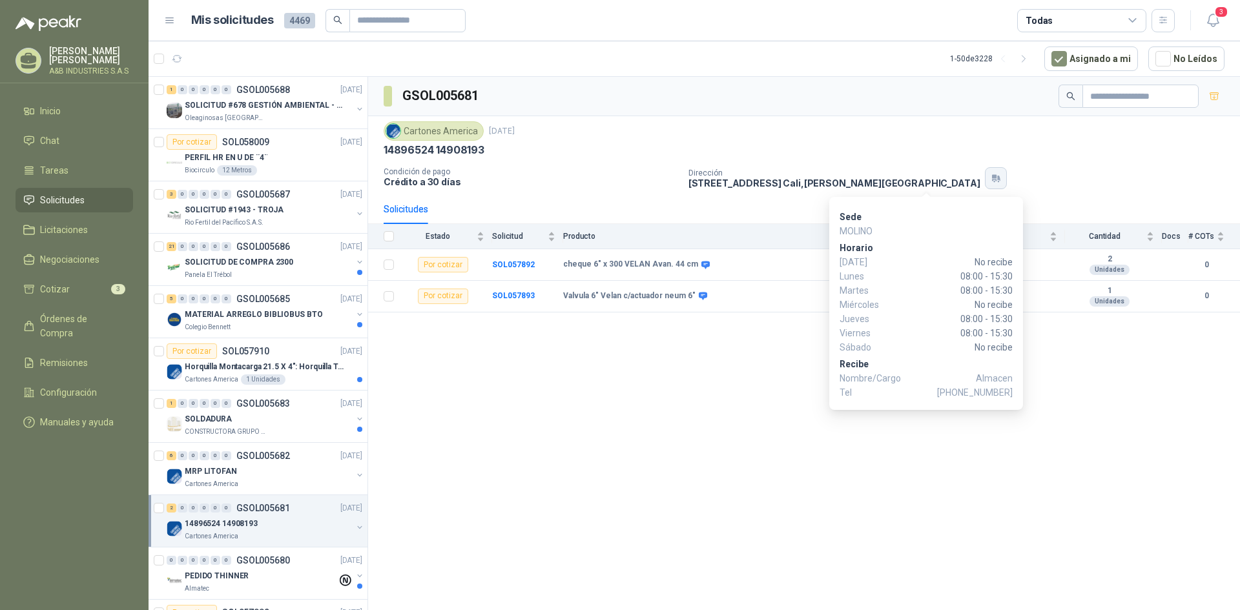
click at [991, 181] on icon "button" at bounding box center [996, 178] width 11 height 10
click at [992, 176] on icon "button" at bounding box center [994, 177] width 5 height 4
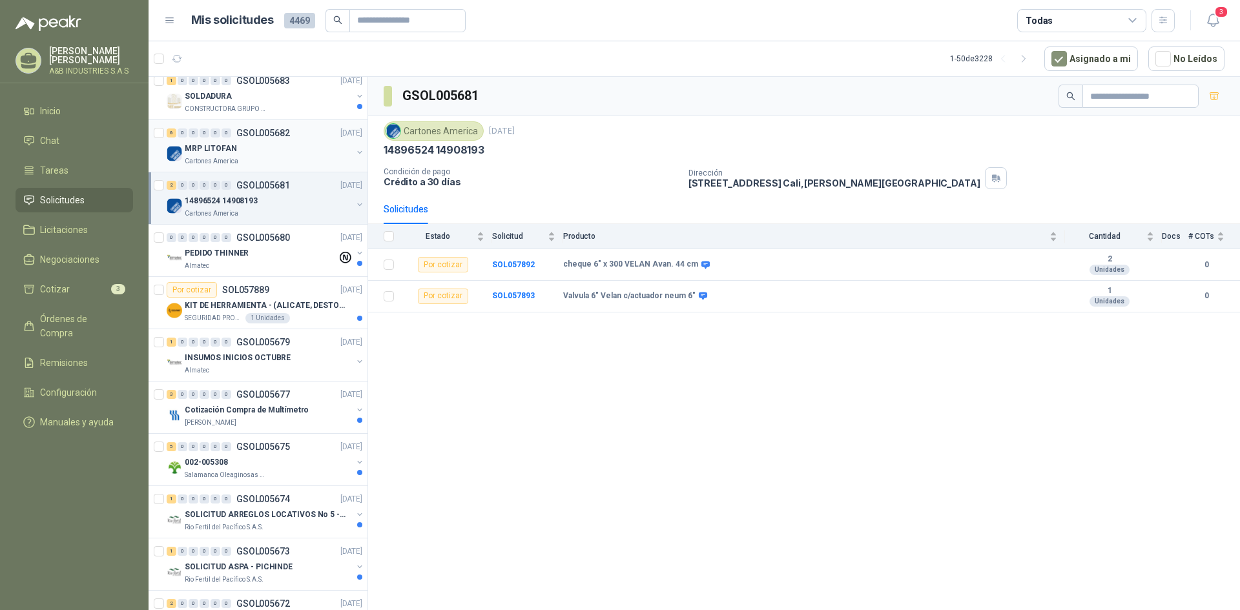
scroll to position [129, 0]
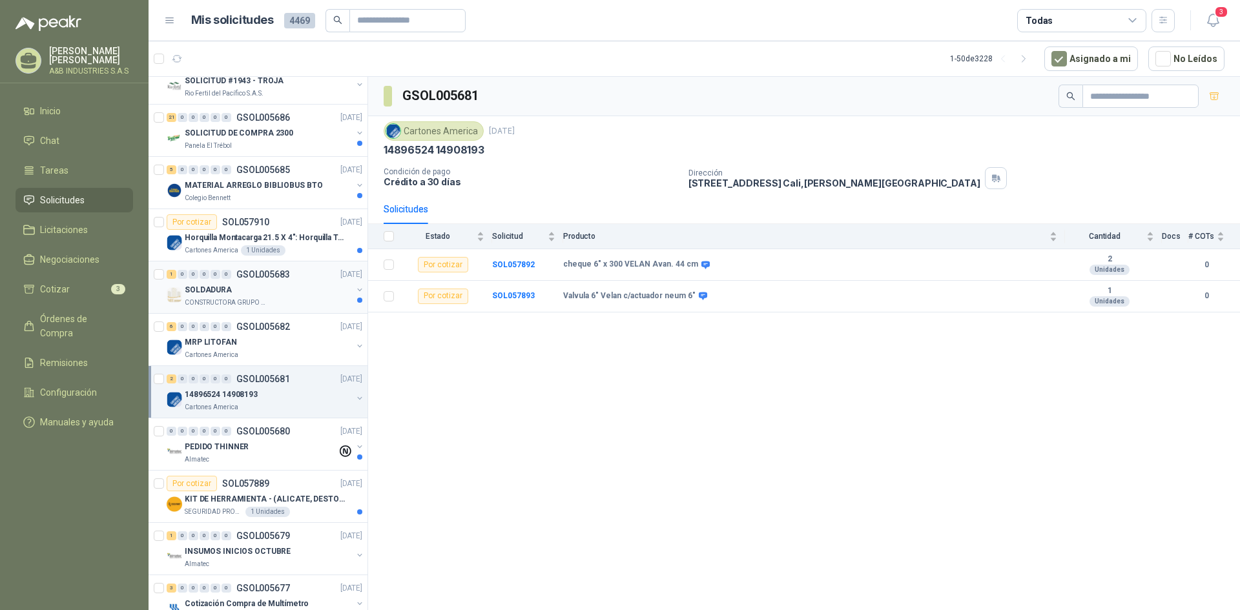
click at [235, 303] on p "CONSTRUCTORA GRUPO FIP" at bounding box center [225, 303] width 81 height 10
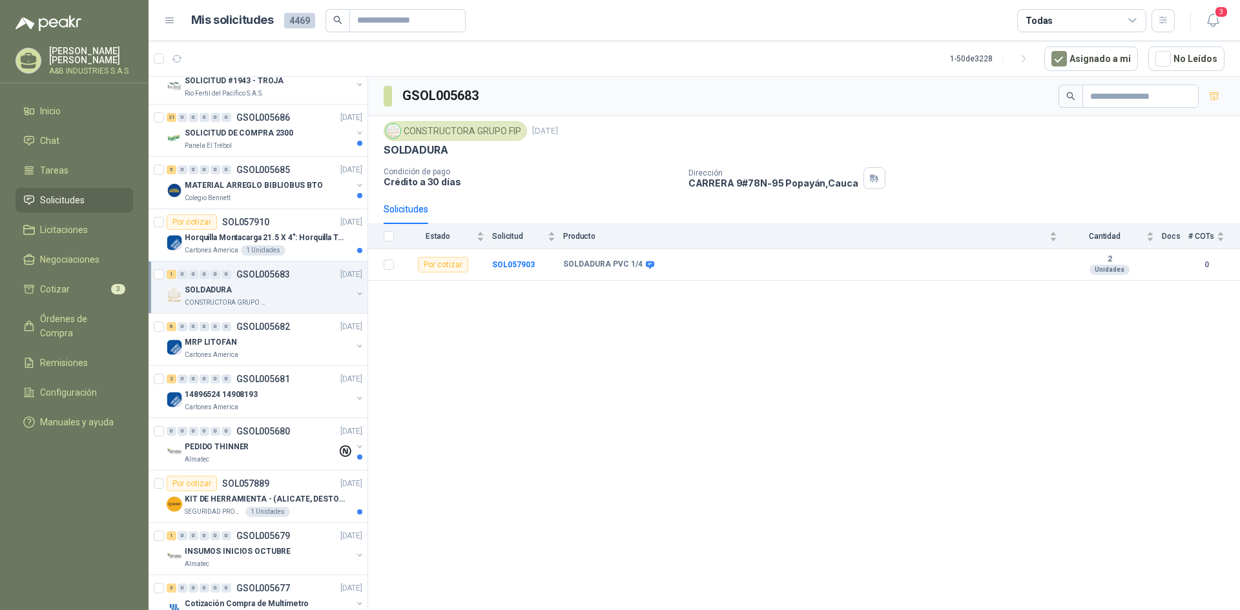
click at [493, 128] on div "CONSTRUCTORA GRUPO FIP" at bounding box center [455, 130] width 143 height 19
drag, startPoint x: 404, startPoint y: 132, endPoint x: 518, endPoint y: 130, distance: 114.3
click at [518, 130] on div "CONSTRUCTORA GRUPO FIP" at bounding box center [455, 130] width 143 height 19
copy div "CONSTRUCTORA GRUPO FIP"
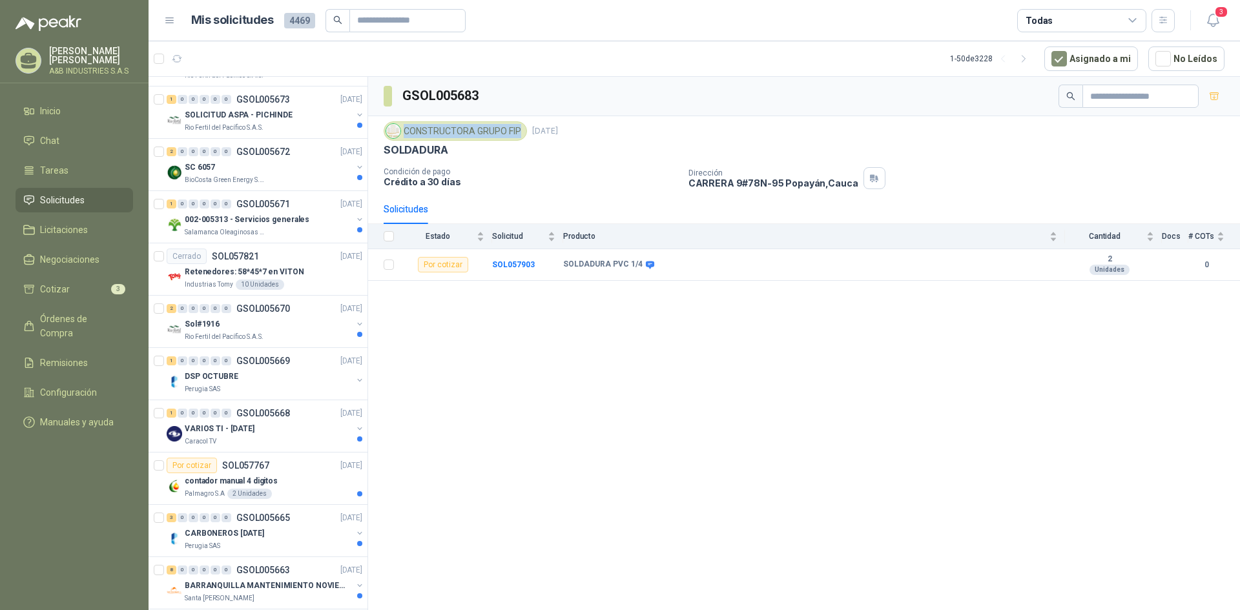
scroll to position [839, 0]
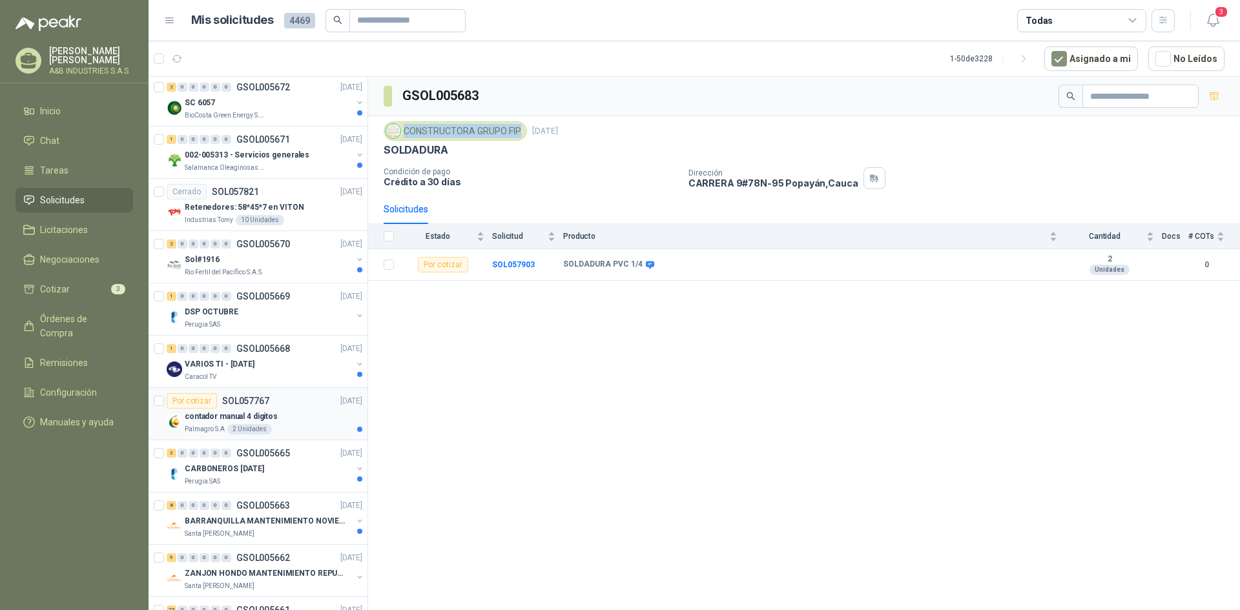
click at [194, 428] on p "Palmagro S.A" at bounding box center [205, 429] width 40 height 10
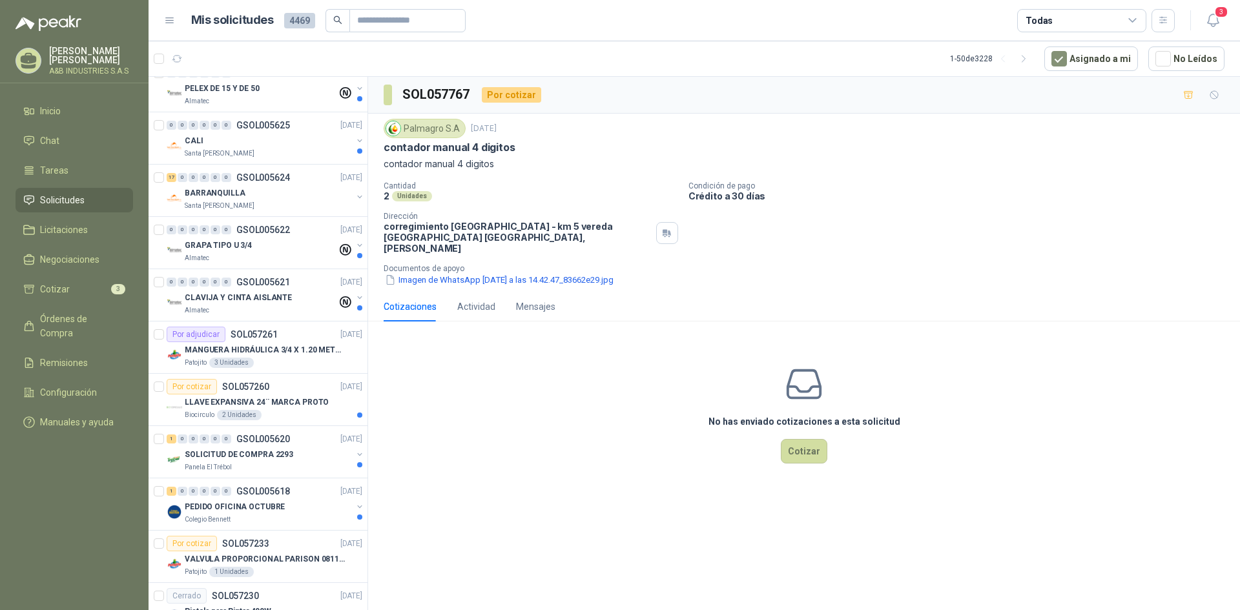
scroll to position [1783, 0]
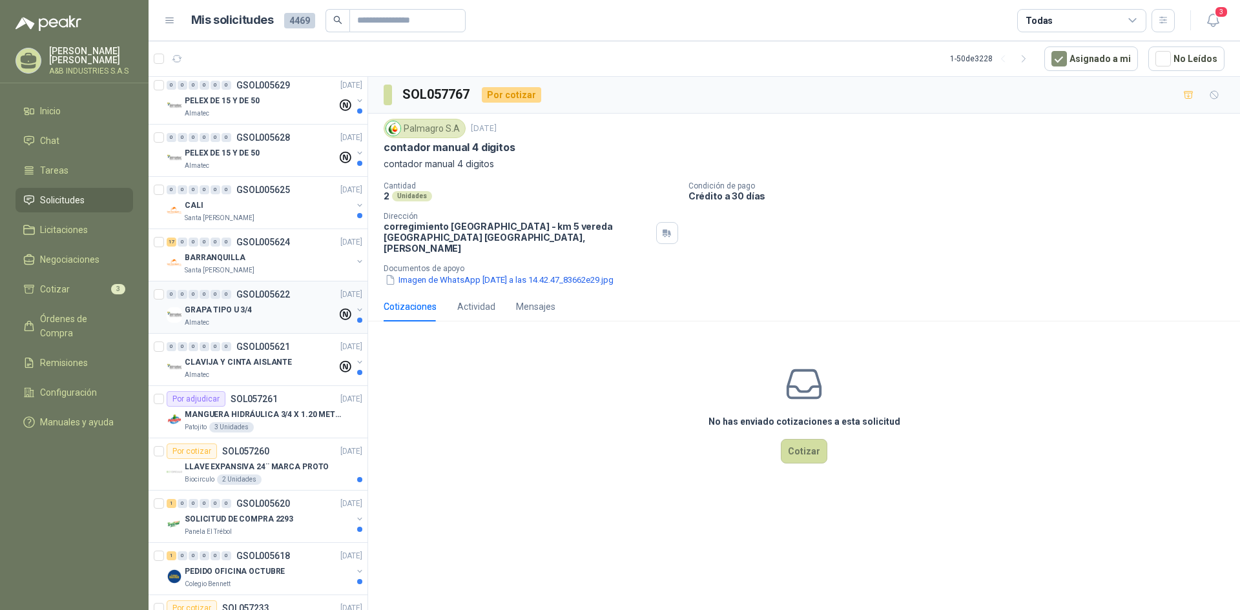
click at [207, 313] on p "GRAPA TIPO U 3/4" at bounding box center [218, 310] width 67 height 12
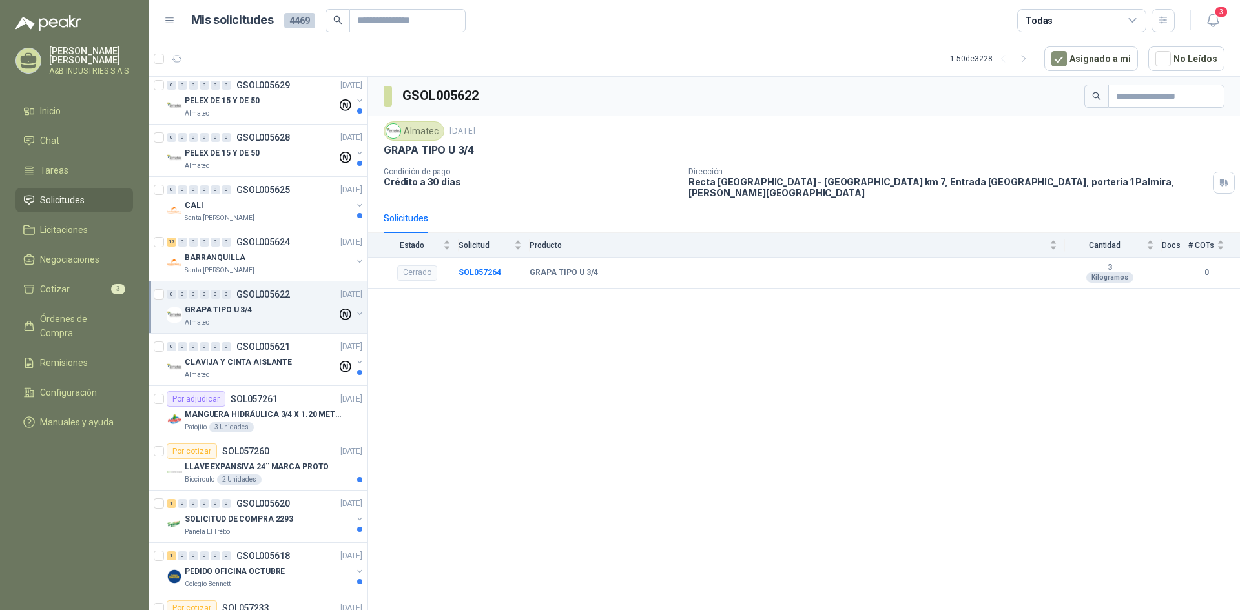
click at [407, 124] on div "Almatec" at bounding box center [414, 130] width 61 height 19
drag, startPoint x: 404, startPoint y: 132, endPoint x: 436, endPoint y: 131, distance: 32.3
click at [436, 131] on div "Almatec" at bounding box center [414, 130] width 61 height 19
copy div "Almatec"
